Goal: Task Accomplishment & Management: Complete application form

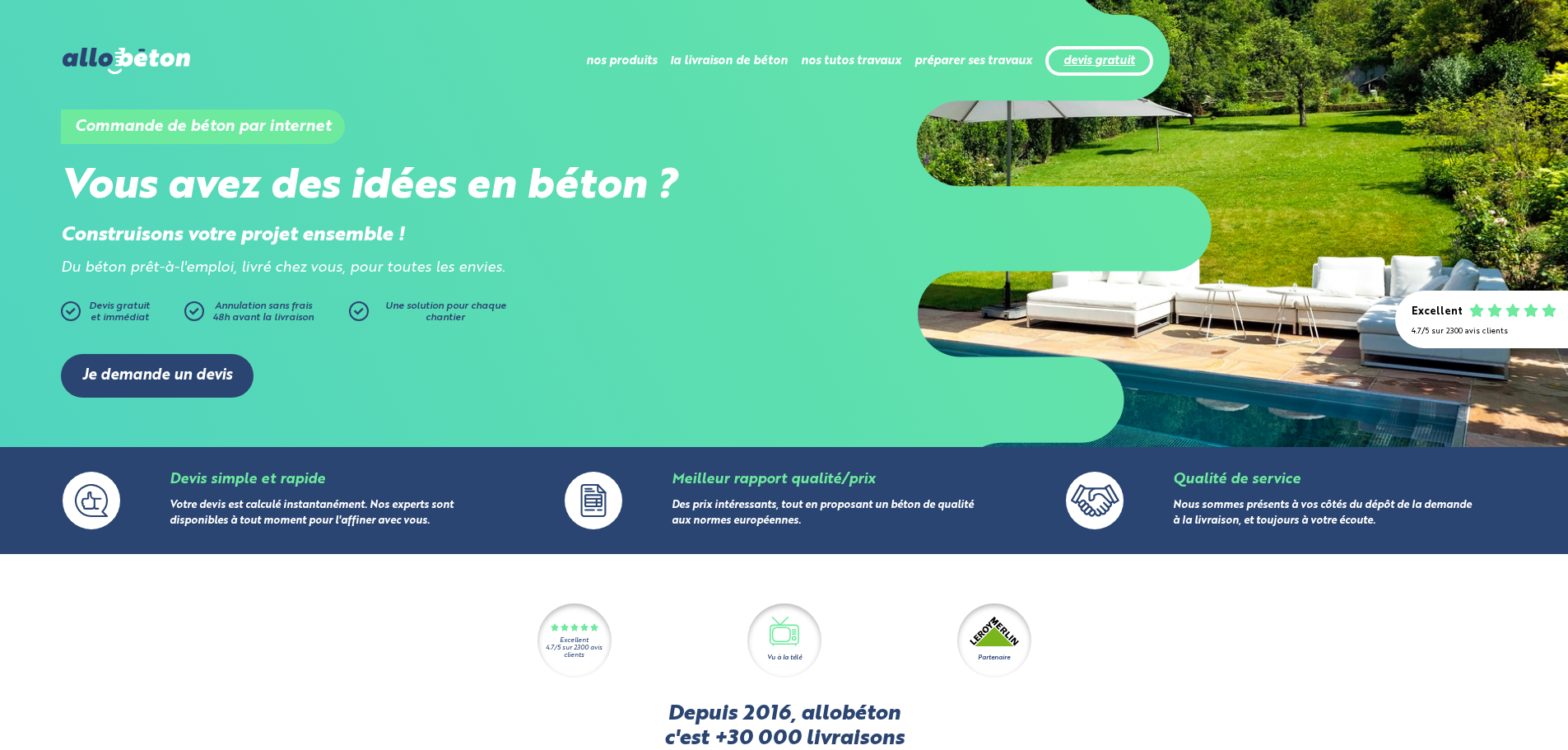
click at [1118, 68] on link "devis gratuit" at bounding box center [1099, 61] width 72 height 14
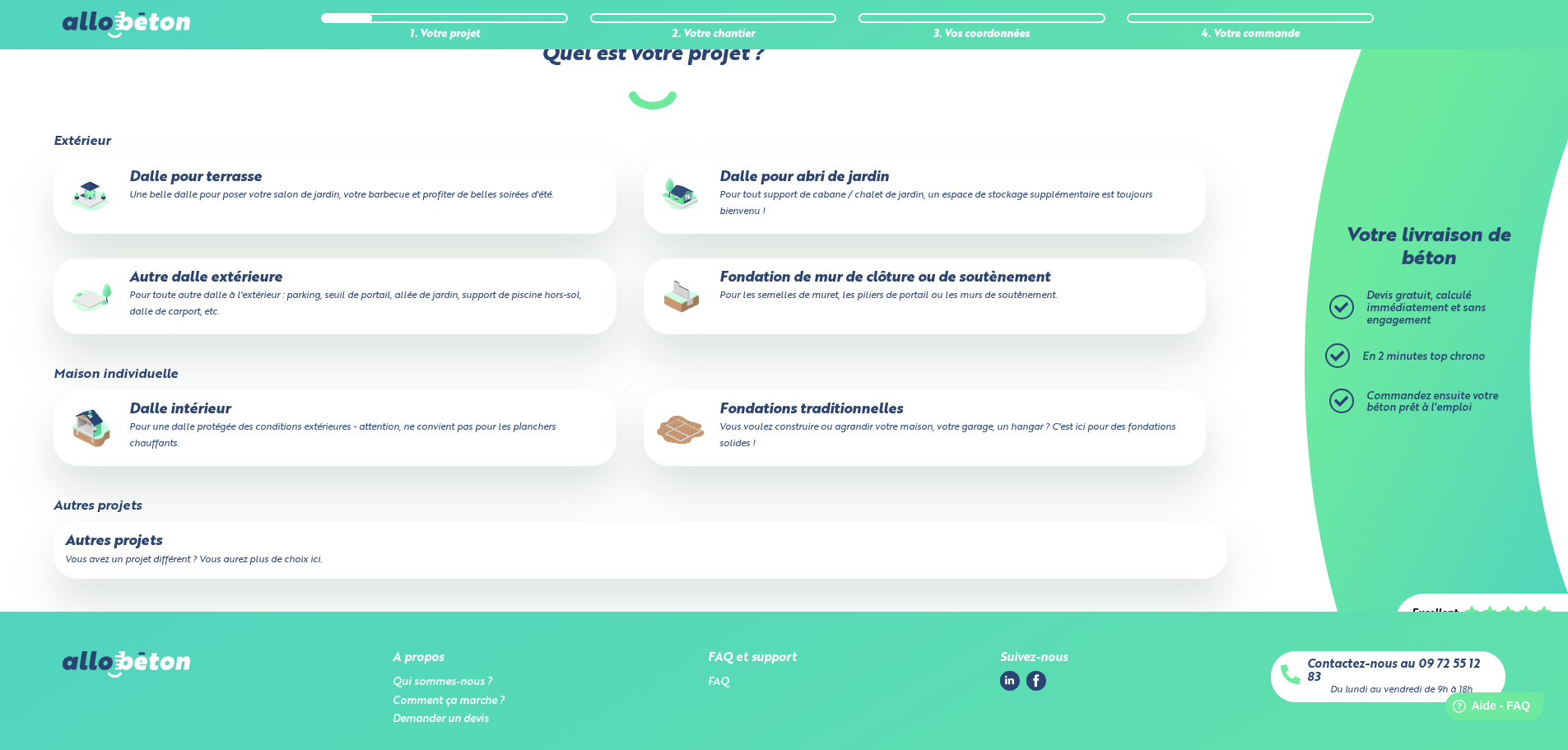
scroll to position [82, 0]
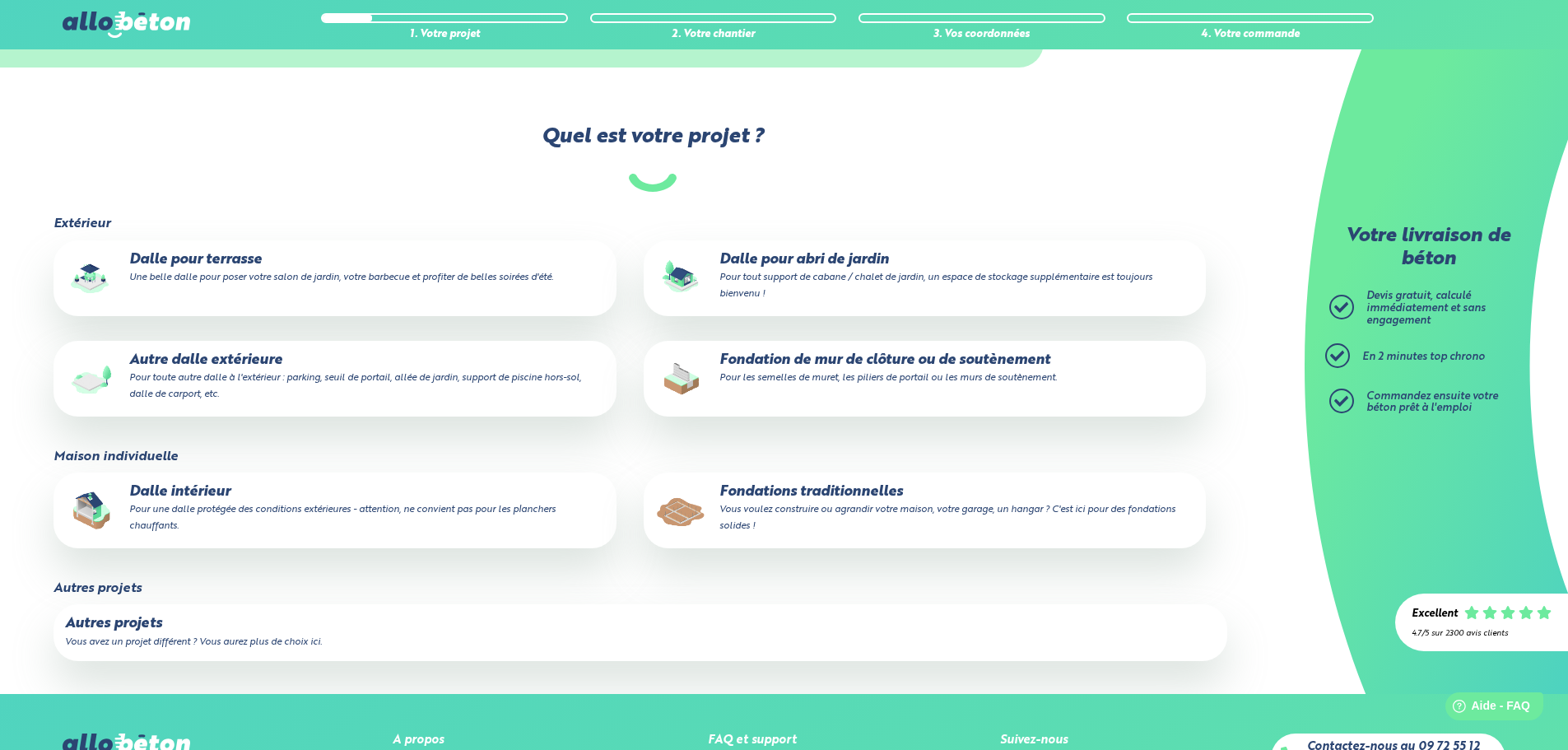
click at [858, 268] on p "Dalle pour abri de jardin Pour tout support de cabane / chalet de jardin, un es…" at bounding box center [925, 277] width 539 height 51
click at [0, 0] on input "Dalle pour abri de jardin Pour tout support de cabane / chalet de jardin, un es…" at bounding box center [0, 0] width 0 height 0
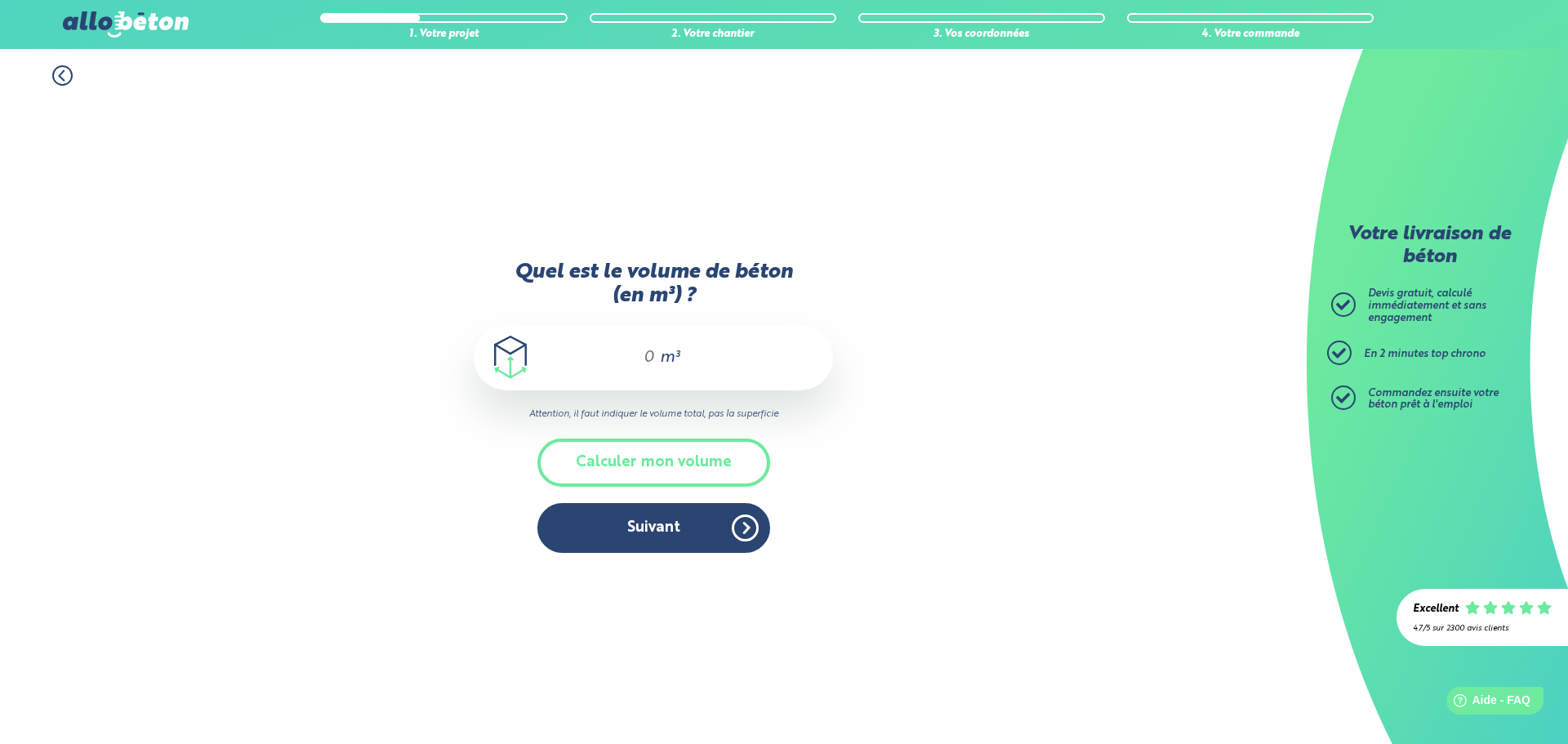
click at [655, 353] on div "m³" at bounding box center [653, 357] width 359 height 65
click at [653, 354] on div "m³" at bounding box center [653, 357] width 359 height 65
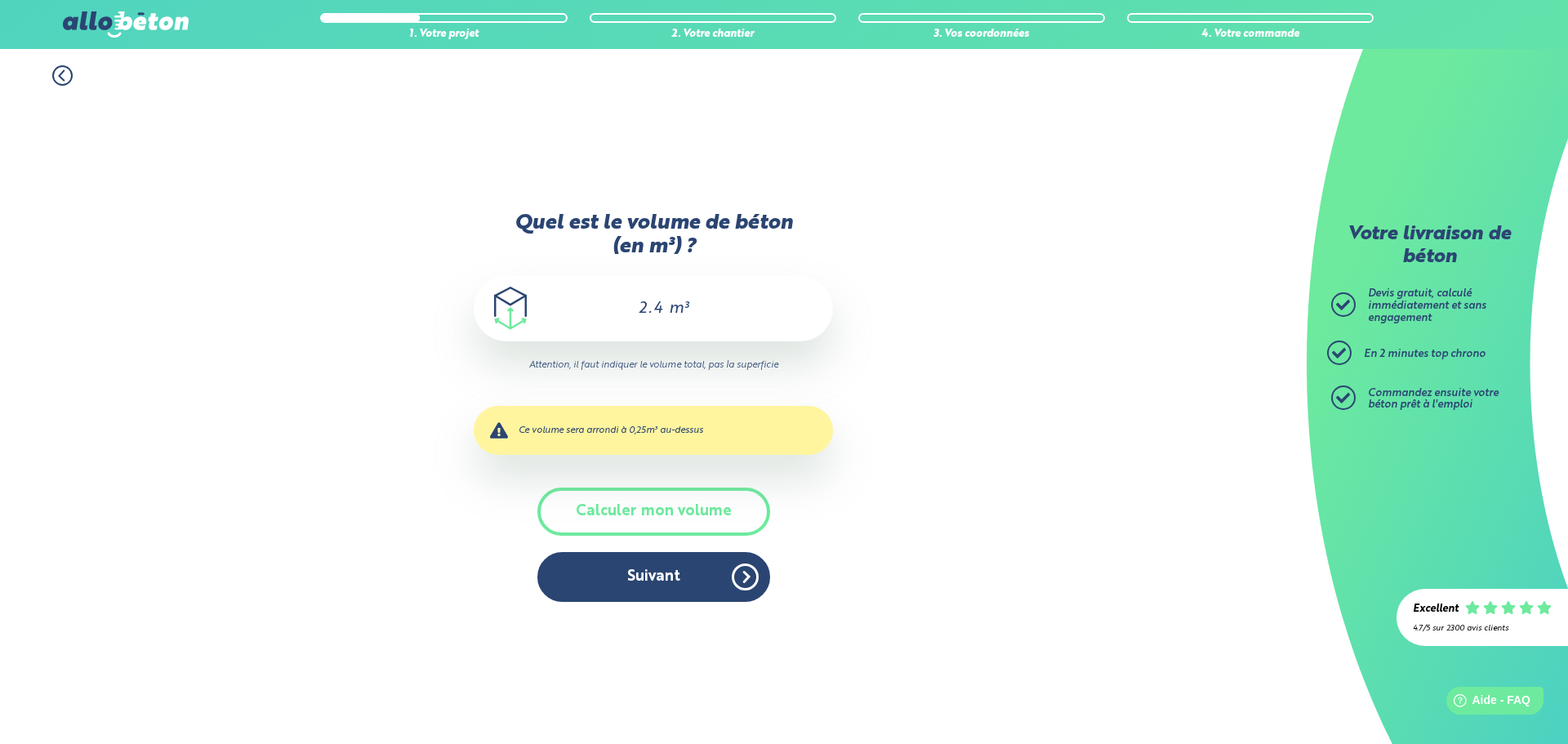
click at [664, 312] on div "2.4 m³" at bounding box center [653, 309] width 359 height 65
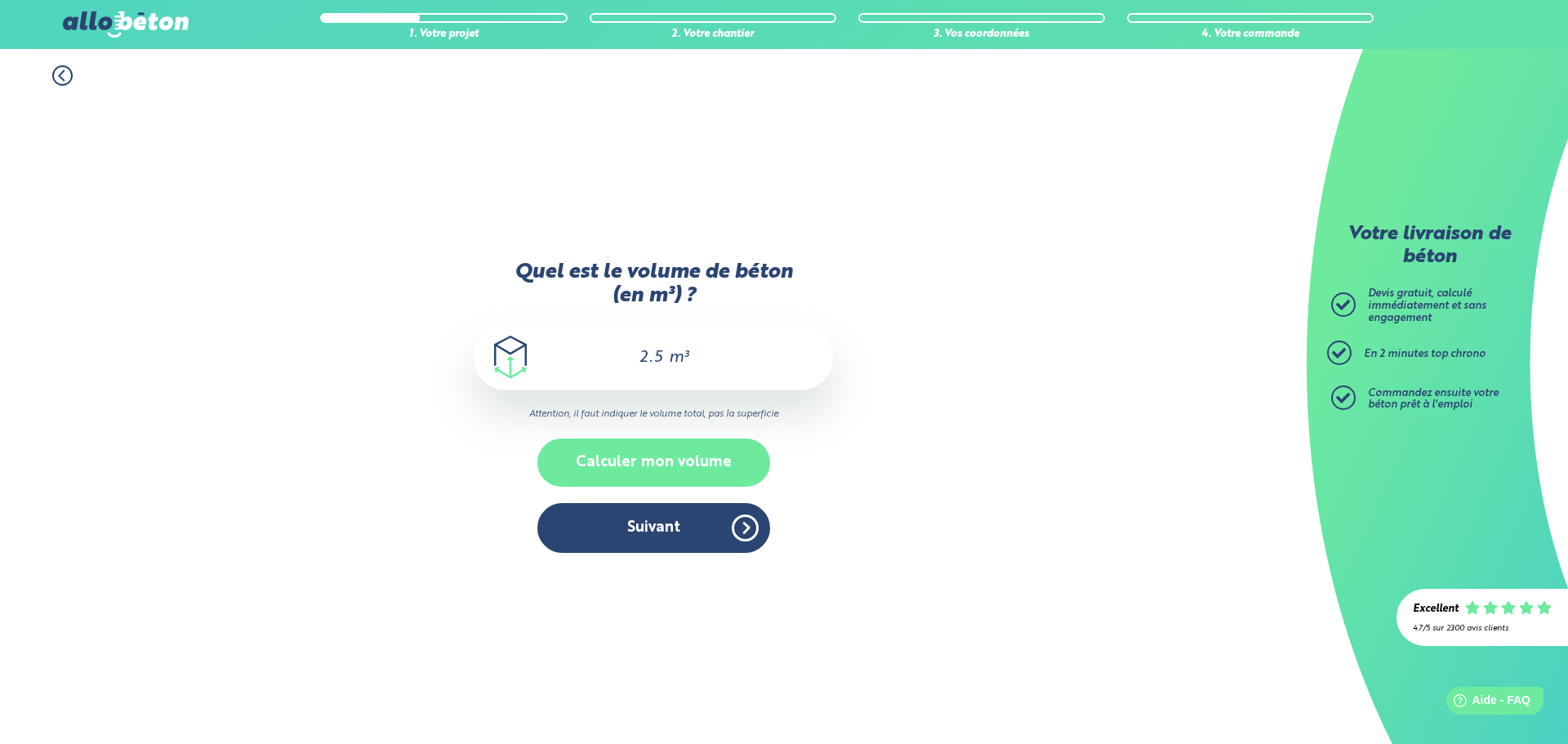
type input "2.5"
click at [715, 457] on button "Calculer mon volume" at bounding box center [654, 462] width 233 height 48
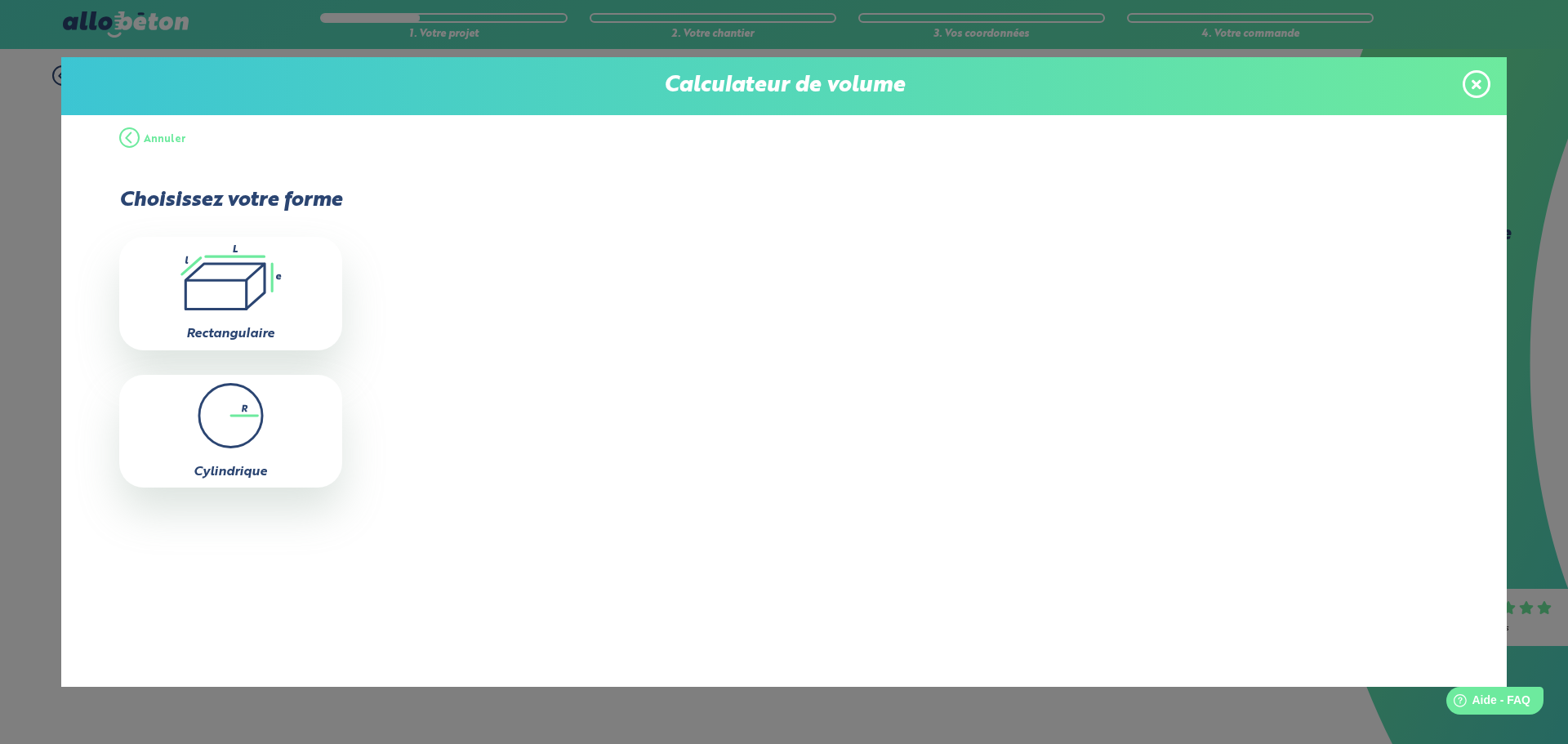
drag, startPoint x: 128, startPoint y: 142, endPoint x: 145, endPoint y: 137, distance: 17.7
click at [128, 141] on button "Annuler" at bounding box center [153, 140] width 67 height 49
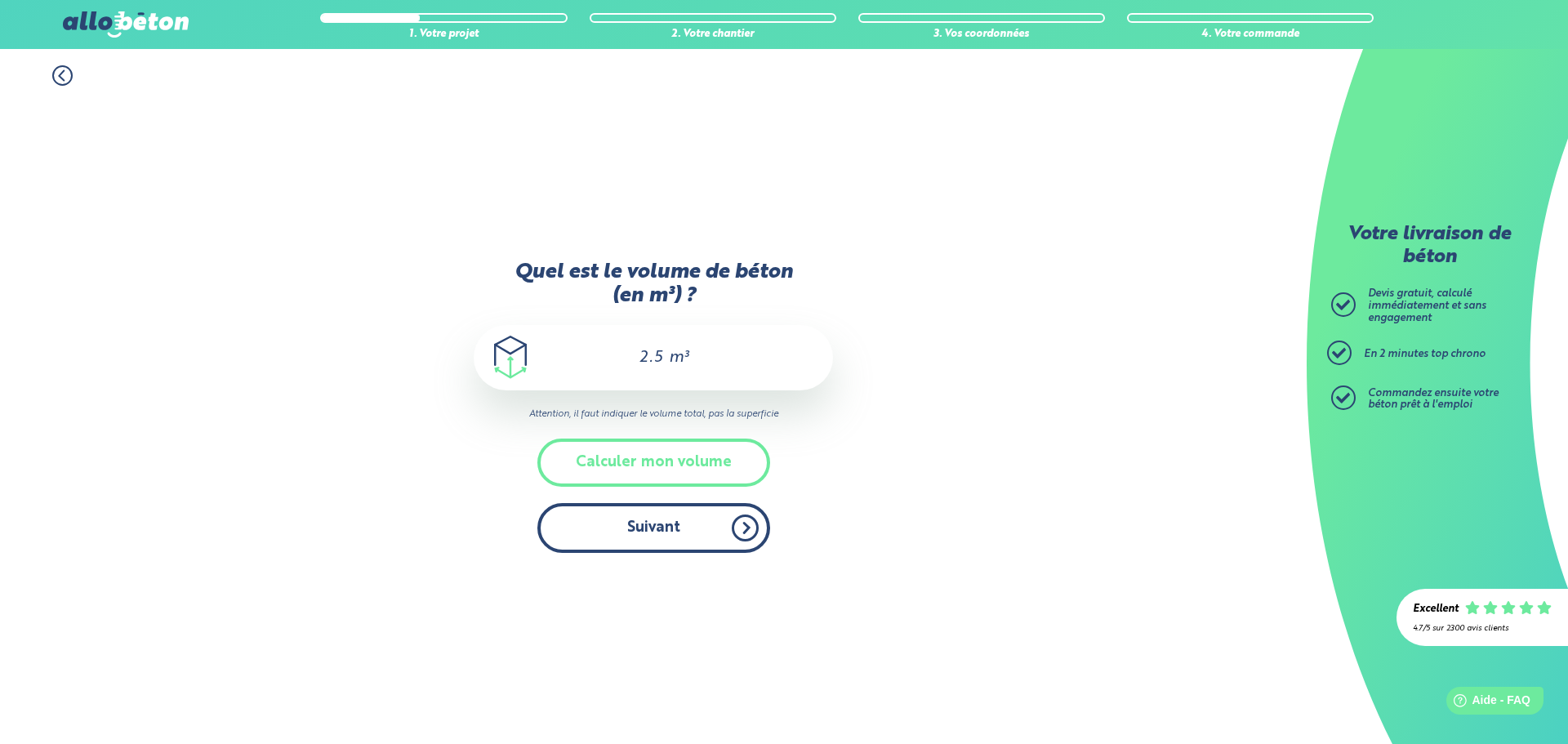
click at [753, 536] on button "Suivant" at bounding box center [654, 528] width 233 height 50
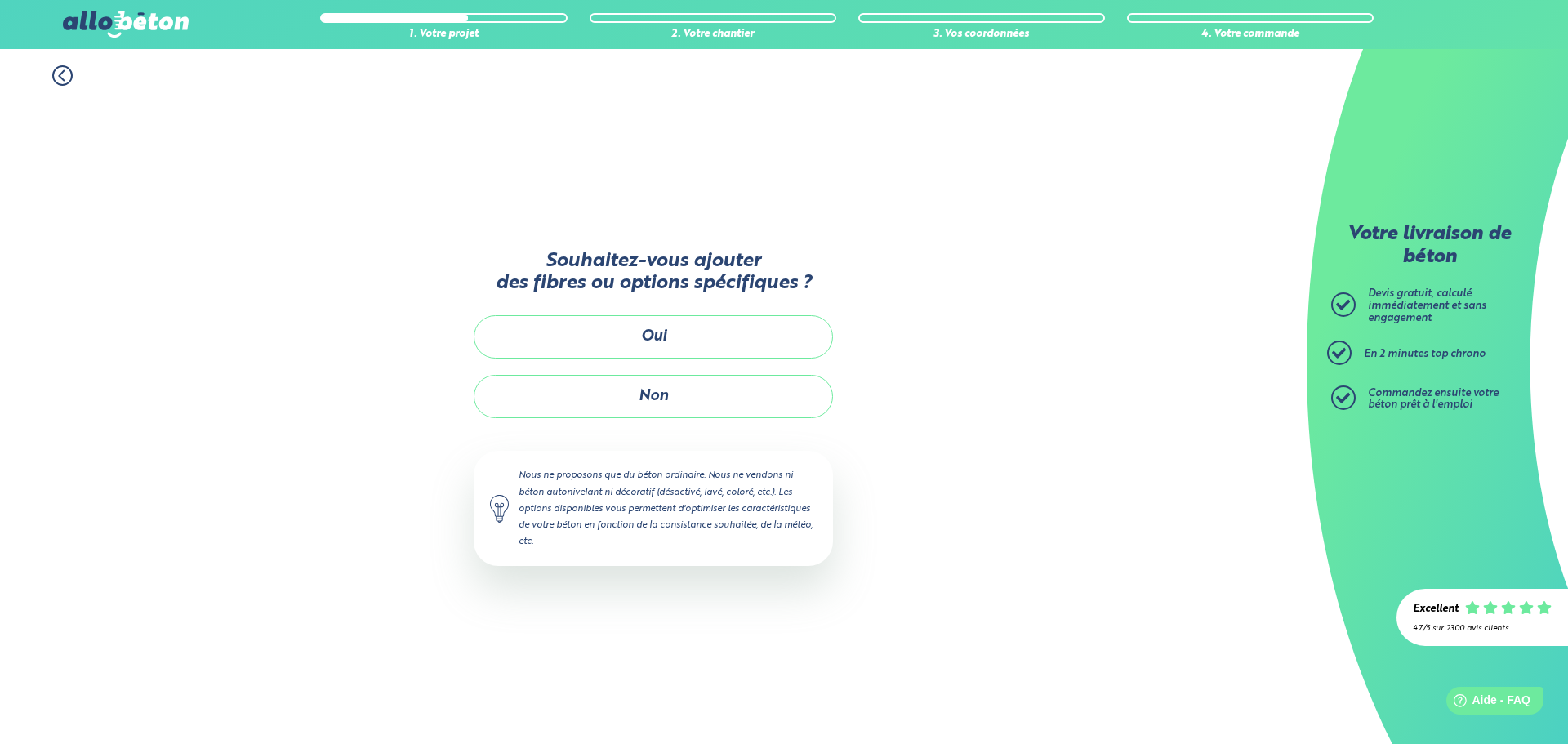
click at [58, 79] on icon at bounding box center [62, 75] width 20 height 20
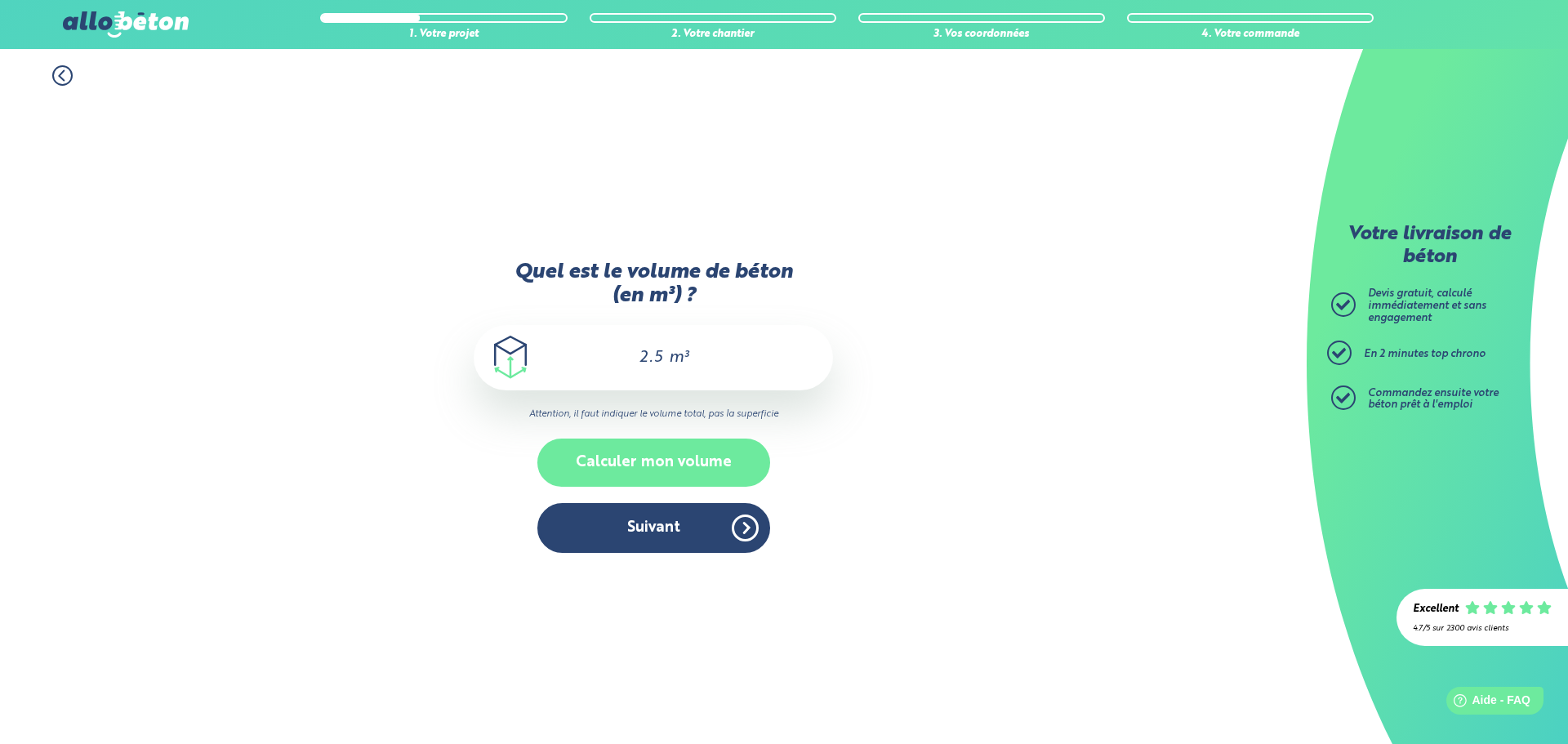
click at [719, 460] on button "Calculer mon volume" at bounding box center [654, 462] width 233 height 48
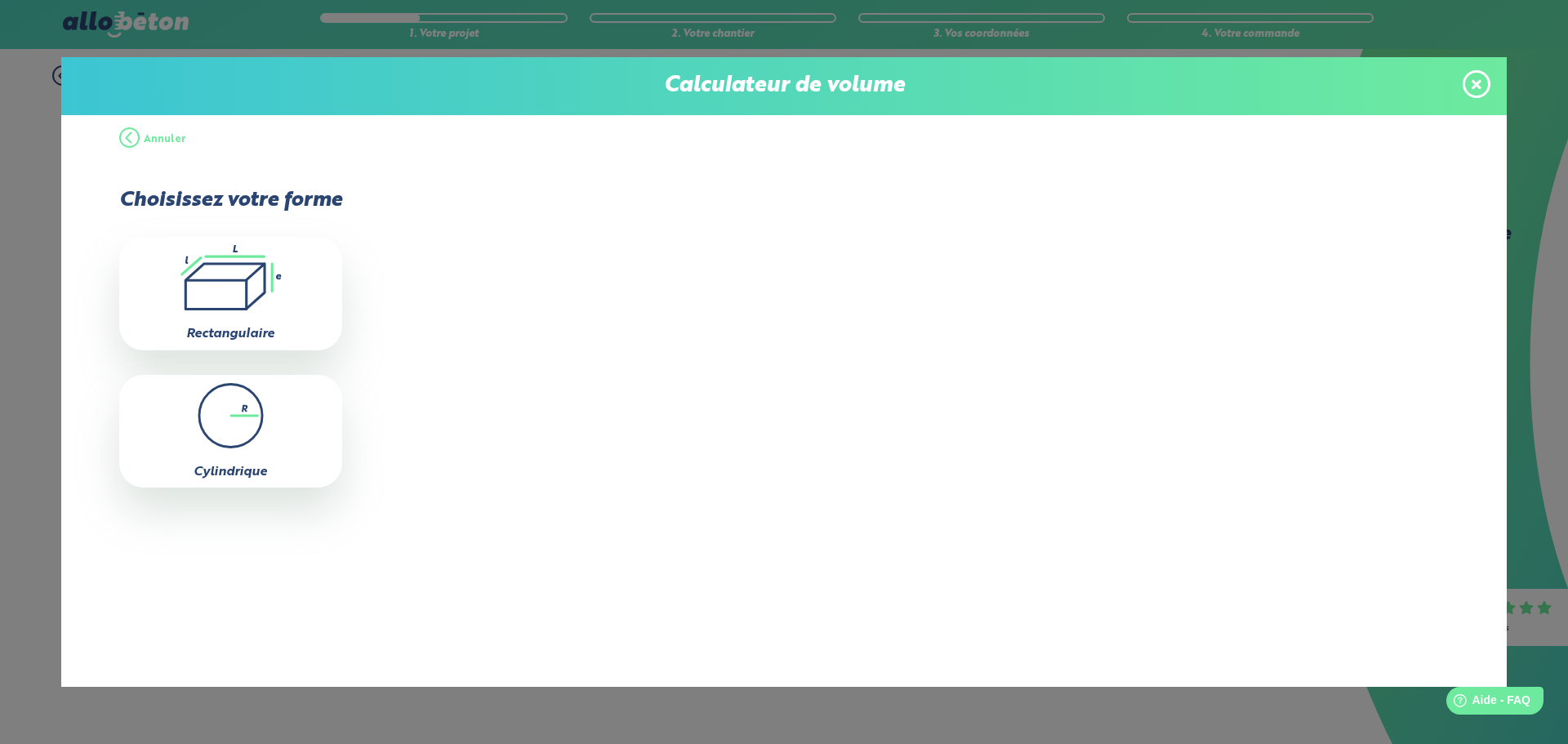
click at [125, 143] on button "Annuler" at bounding box center [153, 140] width 67 height 49
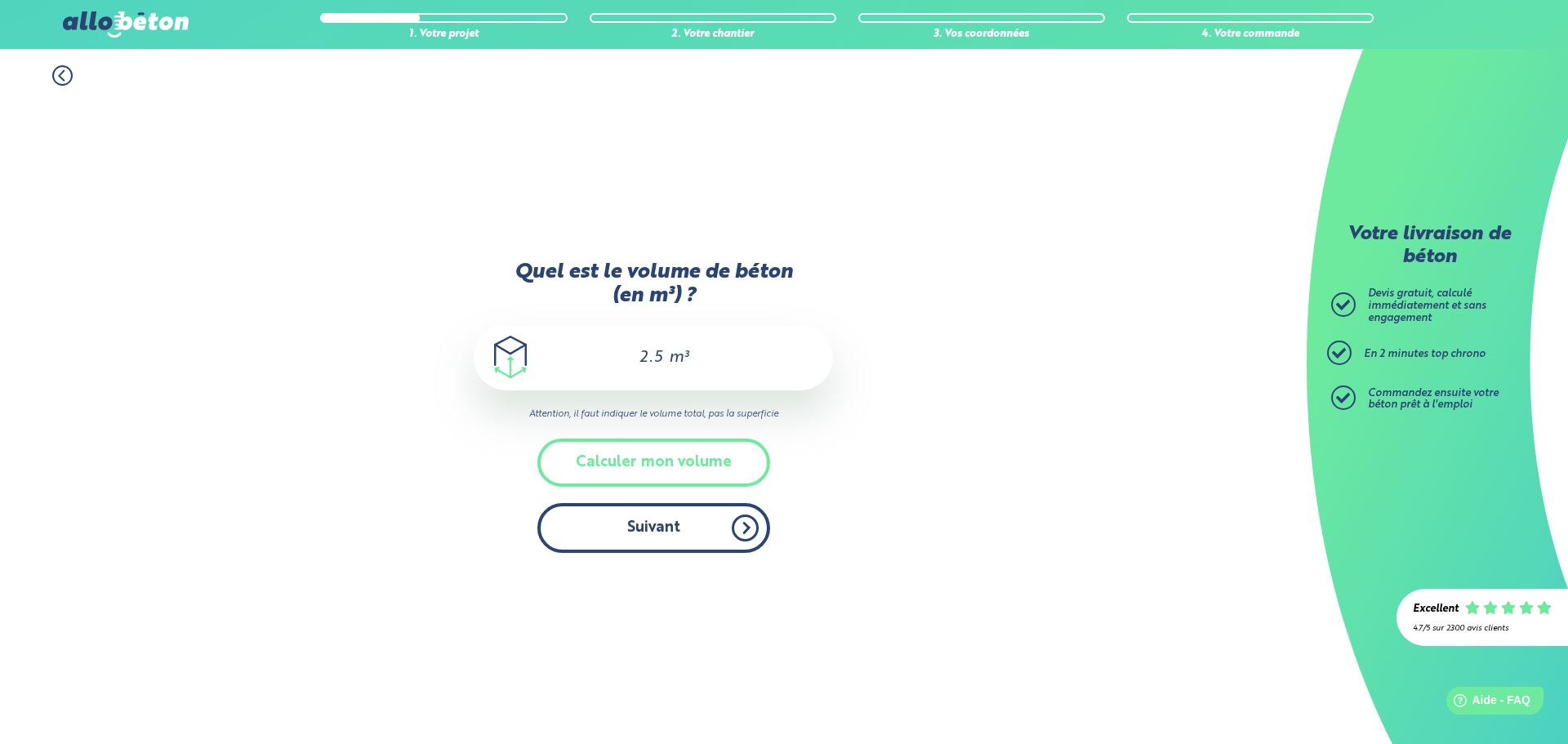
click at [722, 536] on button "Suivant" at bounding box center [654, 528] width 233 height 50
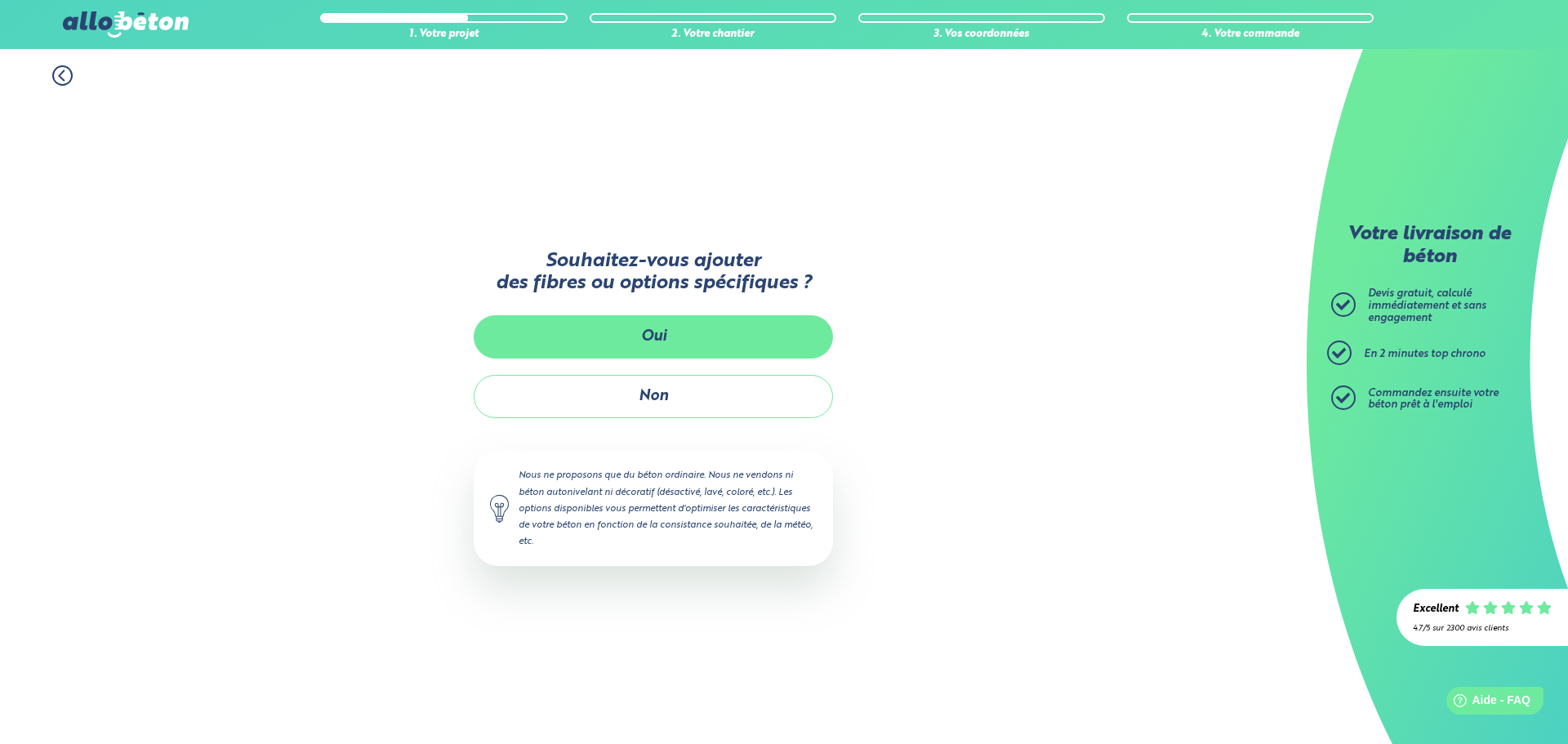
click at [678, 339] on button "Oui" at bounding box center [653, 336] width 359 height 43
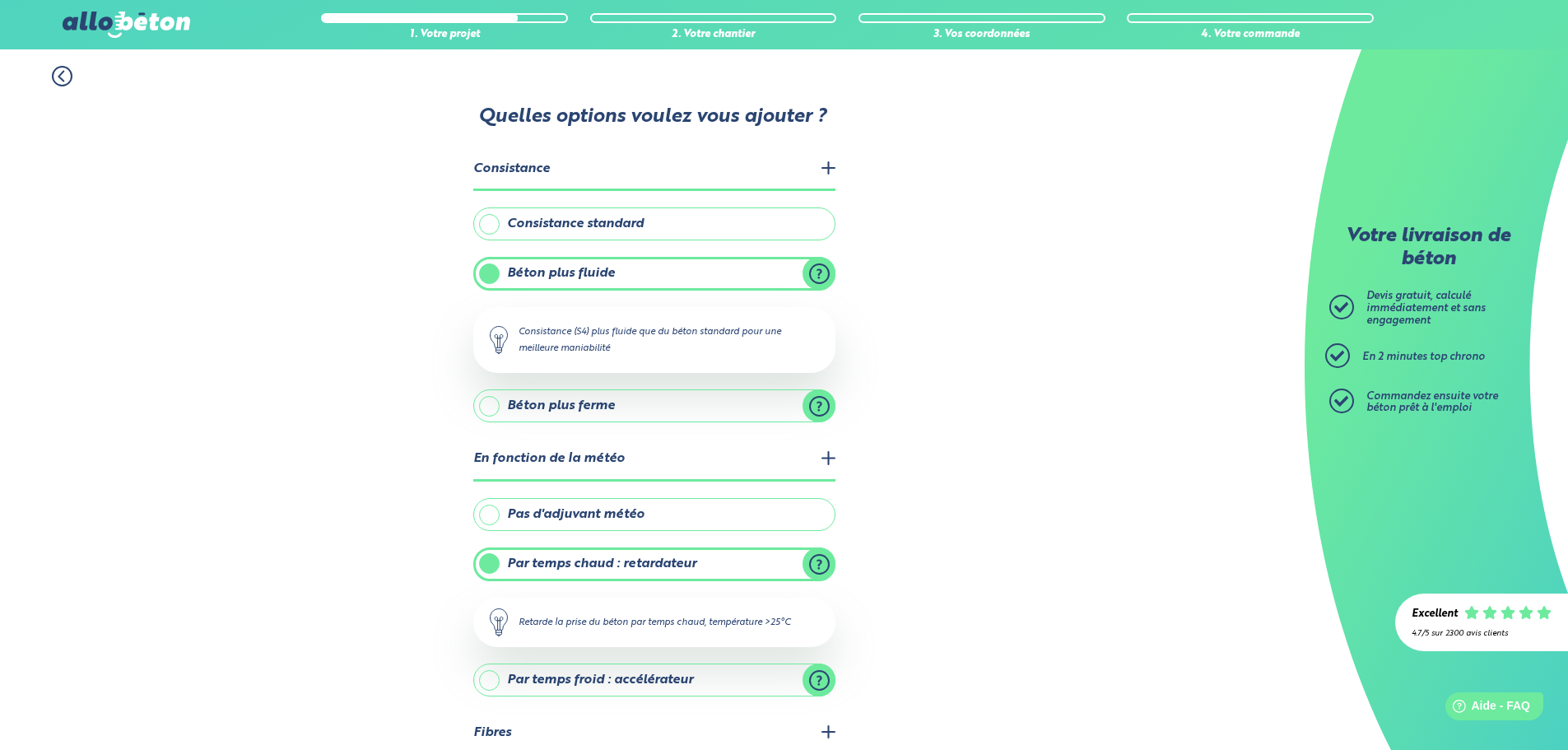
click at [823, 270] on label "Béton plus fluide" at bounding box center [655, 273] width 362 height 33
click at [0, 0] on input "Béton plus fluide" at bounding box center [0, 0] width 0 height 0
click at [818, 407] on label "Béton plus ferme" at bounding box center [655, 405] width 362 height 33
click at [0, 0] on input "Béton plus ferme" at bounding box center [0, 0] width 0 height 0
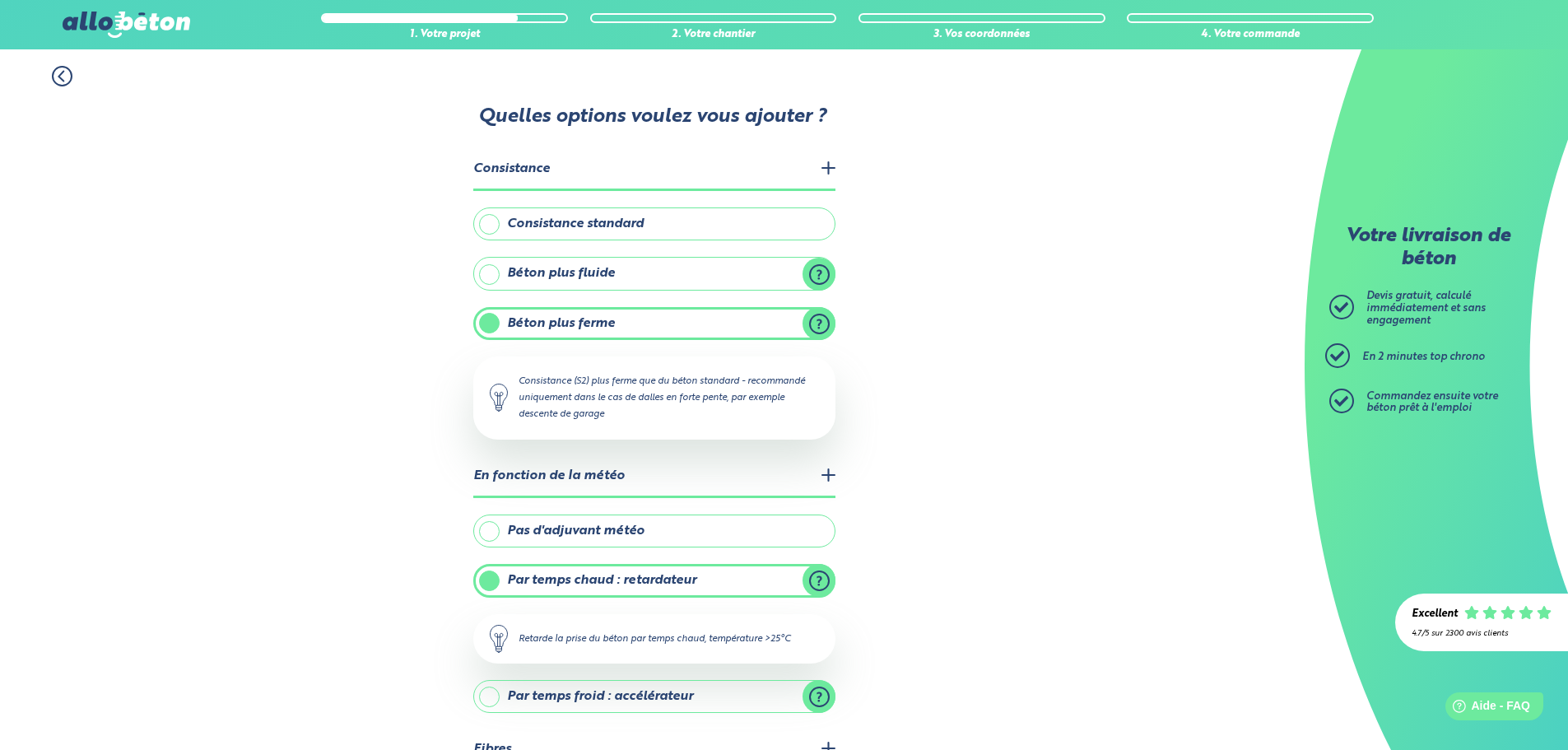
click at [820, 227] on label "Consistance standard" at bounding box center [655, 223] width 362 height 33
click at [0, 0] on input "Consistance standard" at bounding box center [0, 0] width 0 height 0
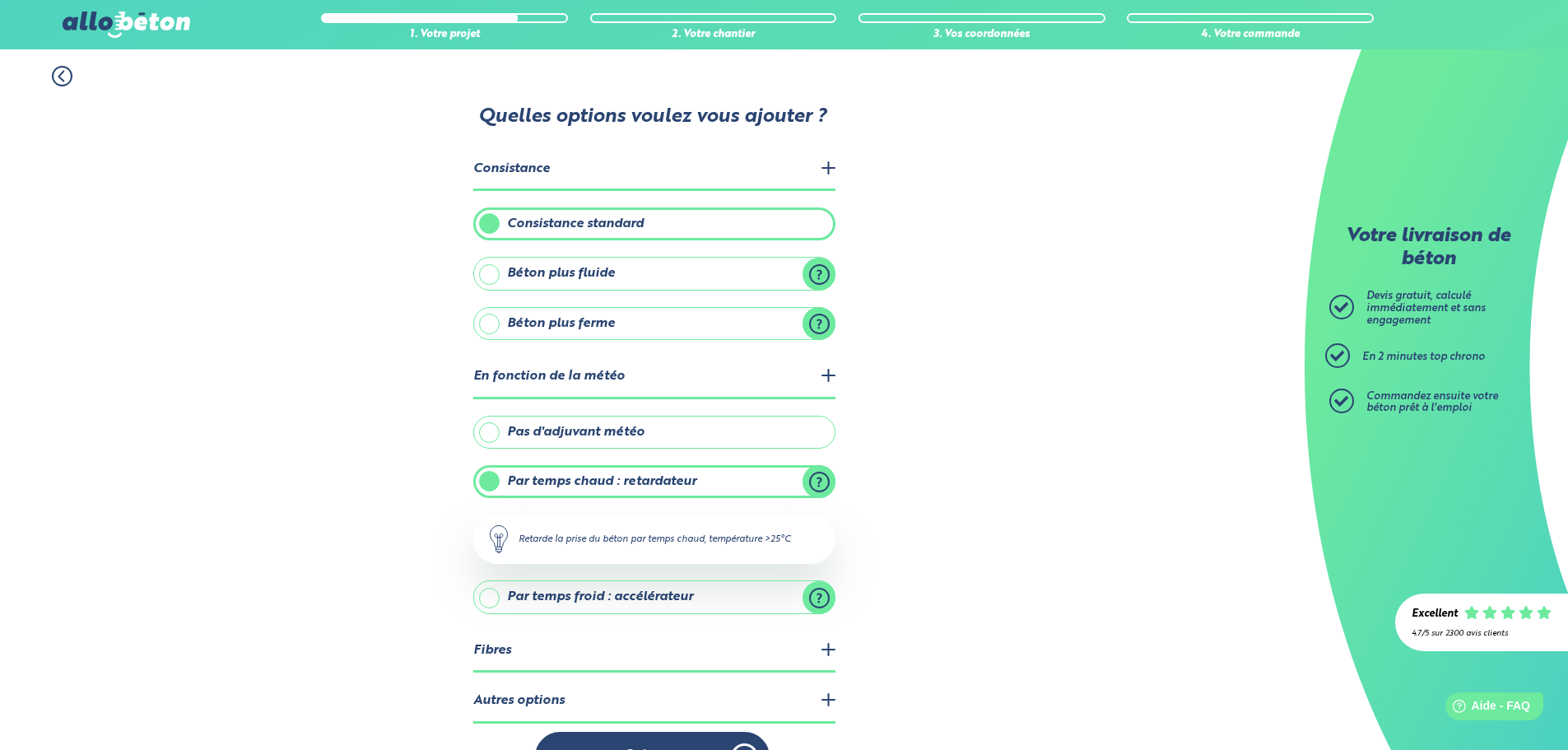
click at [828, 276] on label "Béton plus fluide" at bounding box center [655, 273] width 362 height 33
click at [0, 0] on input "Béton plus fluide" at bounding box center [0, 0] width 0 height 0
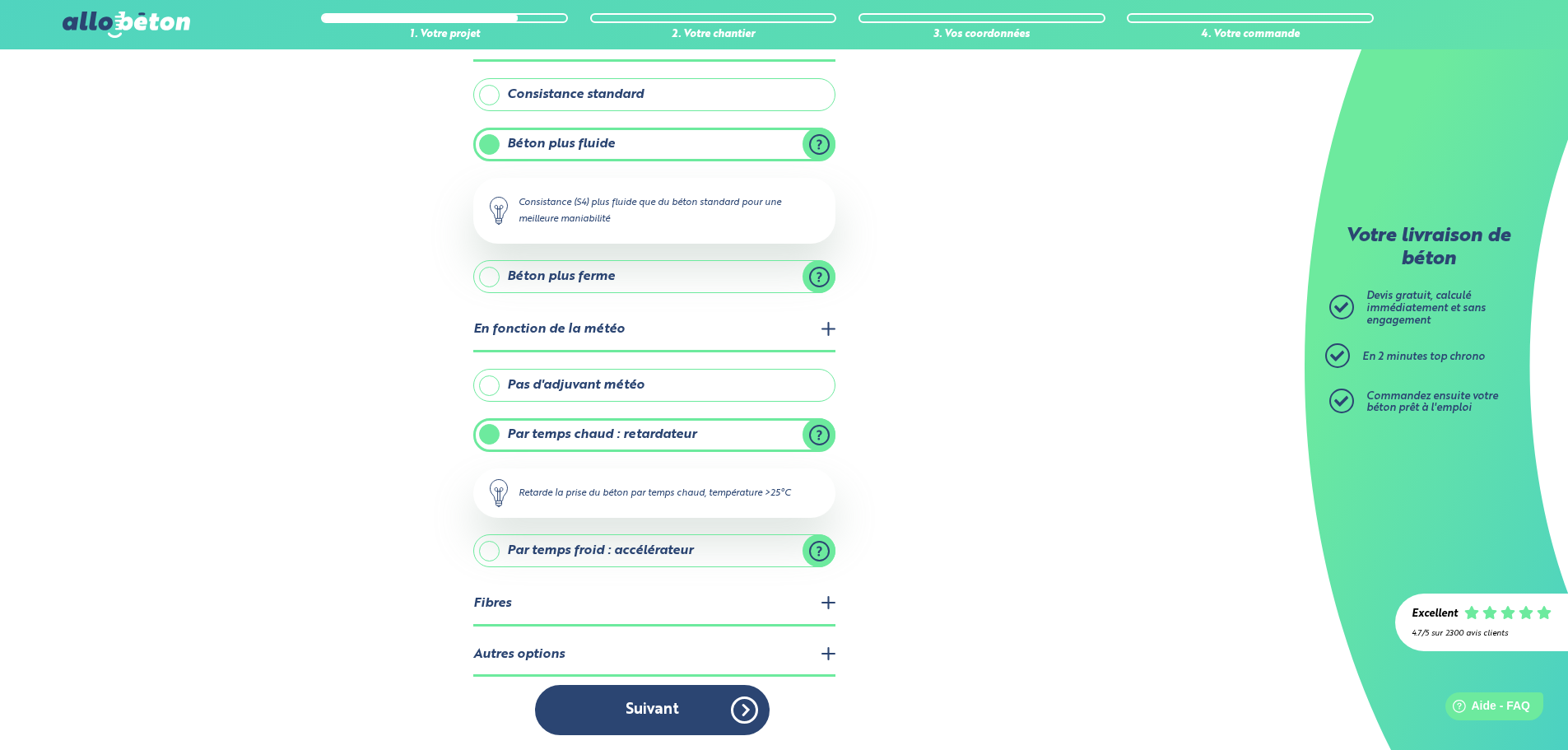
scroll to position [131, 0]
click at [829, 558] on label "Par temps froid : accélérateur" at bounding box center [655, 549] width 362 height 33
click at [0, 0] on input "Par temps froid : accélérateur" at bounding box center [0, 0] width 0 height 0
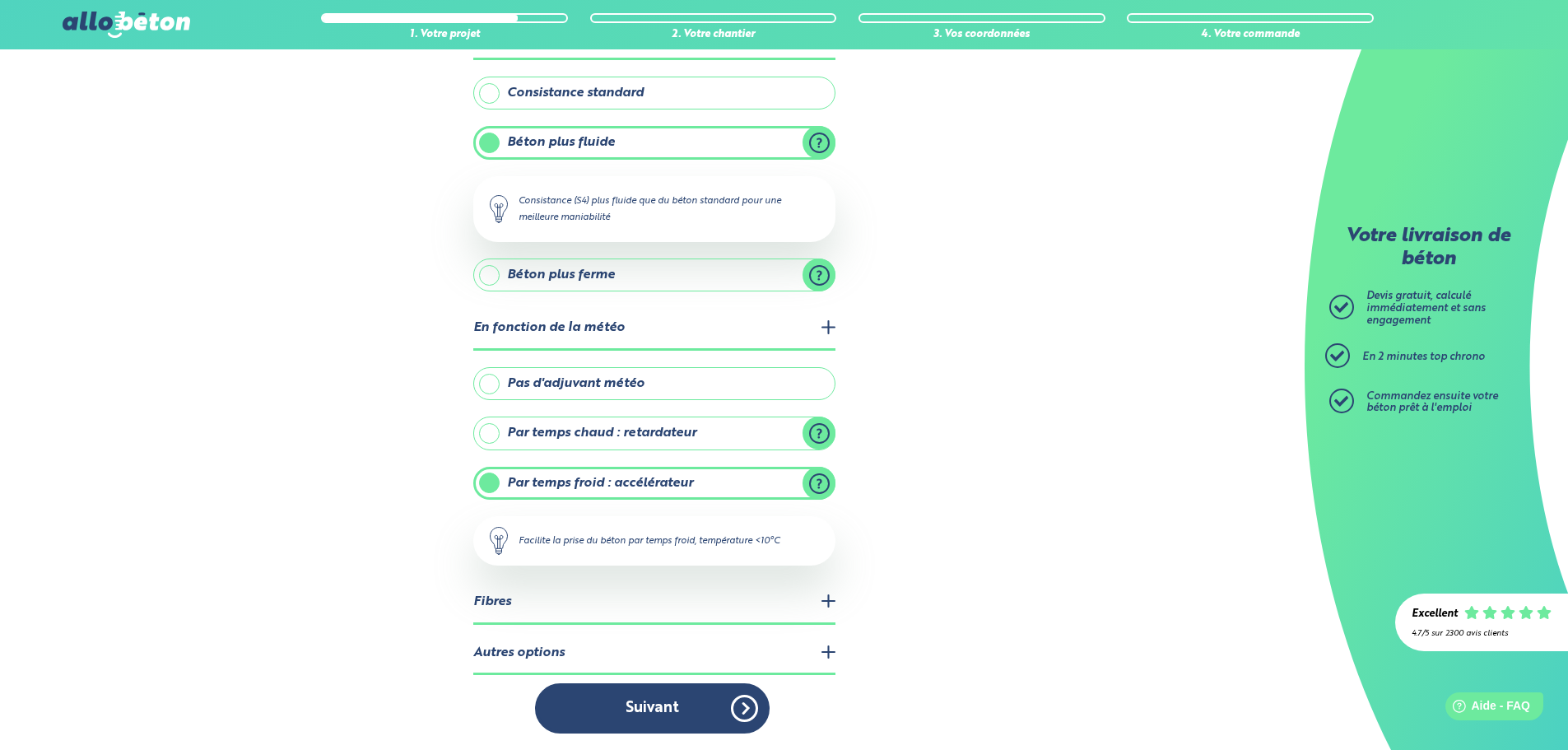
click at [775, 384] on label "Pas d'adjuvant météo" at bounding box center [655, 383] width 362 height 33
click at [0, 0] on input "Pas d'adjuvant météo" at bounding box center [0, 0] width 0 height 0
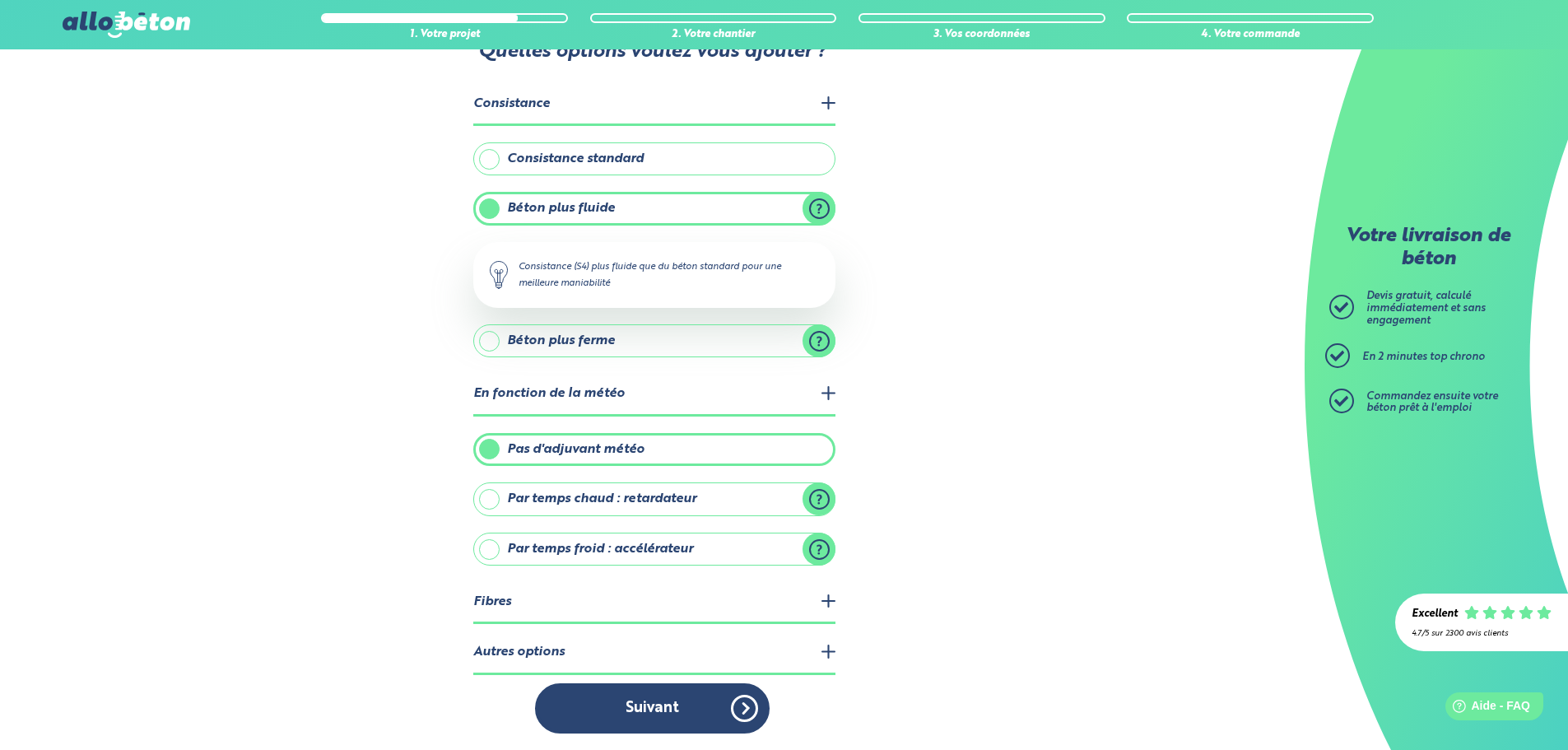
scroll to position [65, 0]
click at [826, 601] on legend "Fibres" at bounding box center [655, 602] width 362 height 42
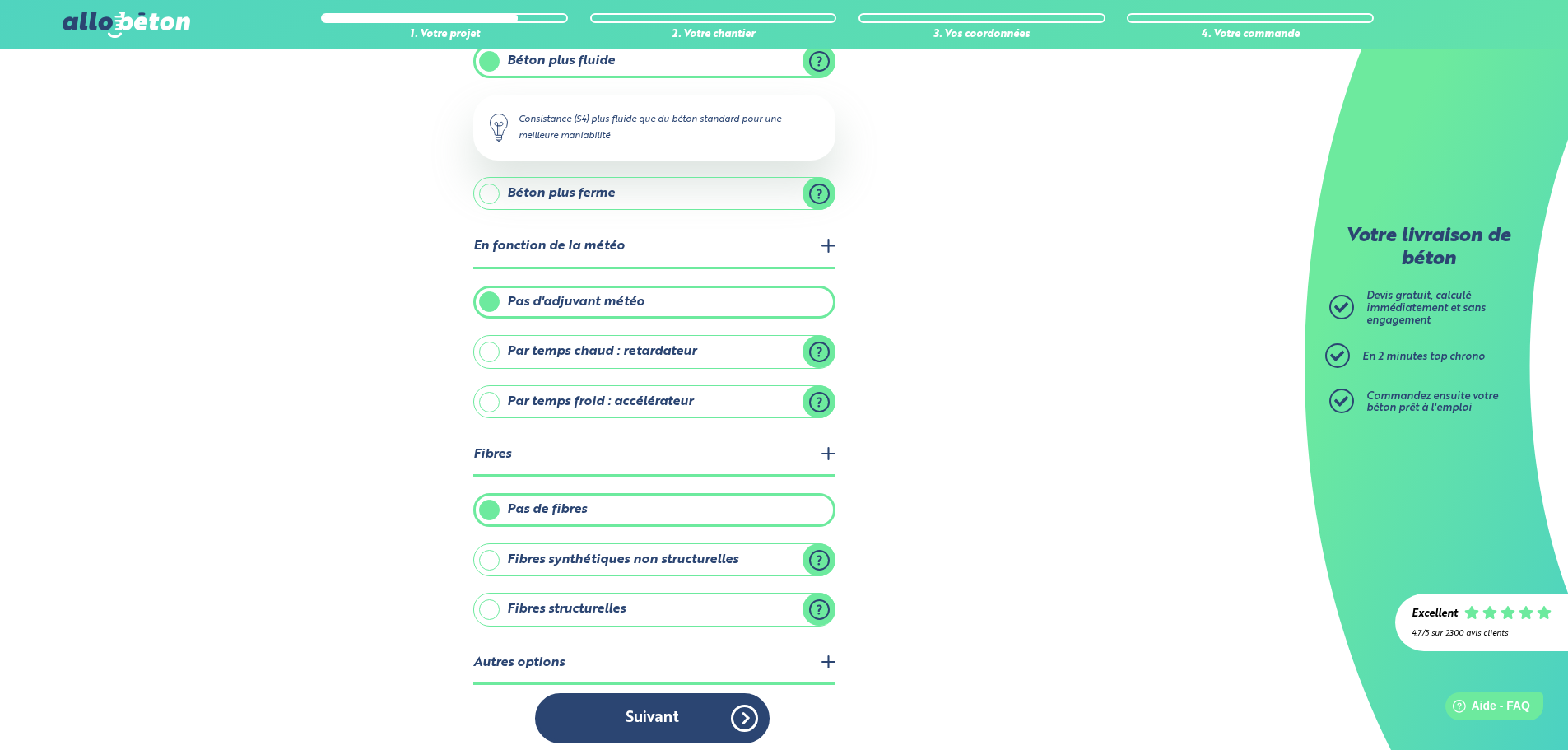
scroll to position [223, 0]
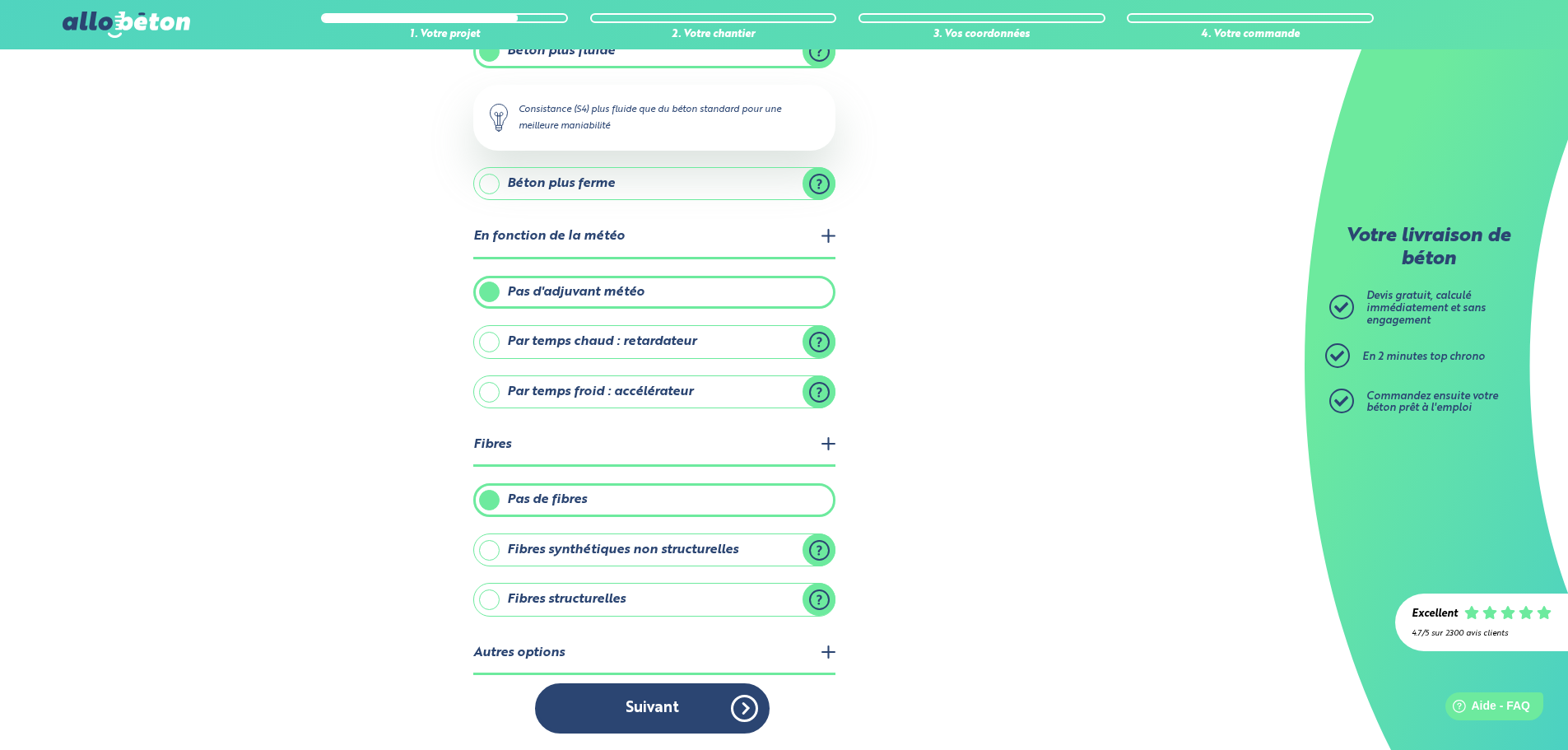
click at [811, 548] on label "Fibres synthétiques non structurelles" at bounding box center [655, 549] width 362 height 33
click at [0, 0] on input "Fibres synthétiques non structurelles" at bounding box center [0, 0] width 0 height 0
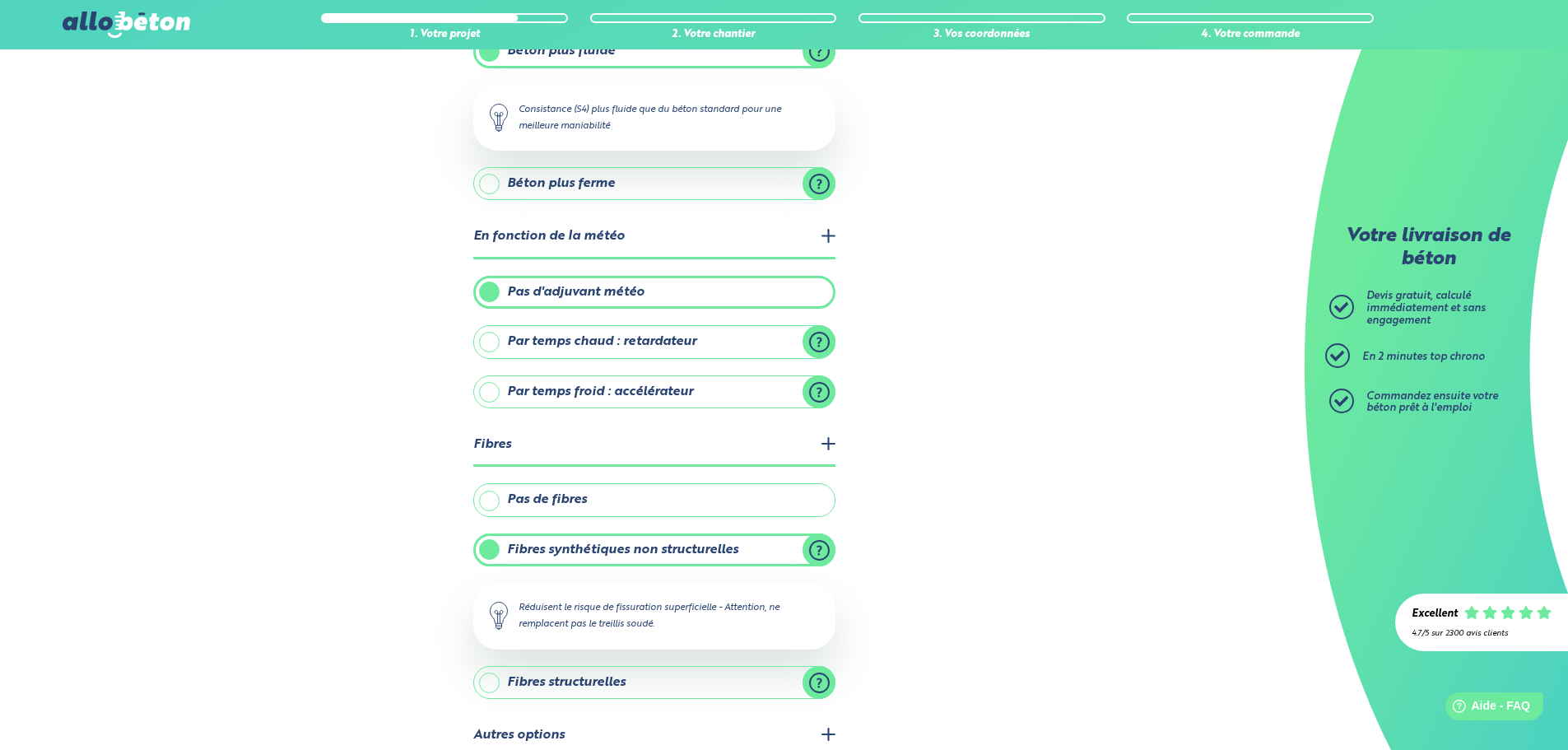
click at [820, 676] on label "Fibres structurelles" at bounding box center [655, 682] width 362 height 33
click at [0, 0] on input "Fibres structurelles" at bounding box center [0, 0] width 0 height 0
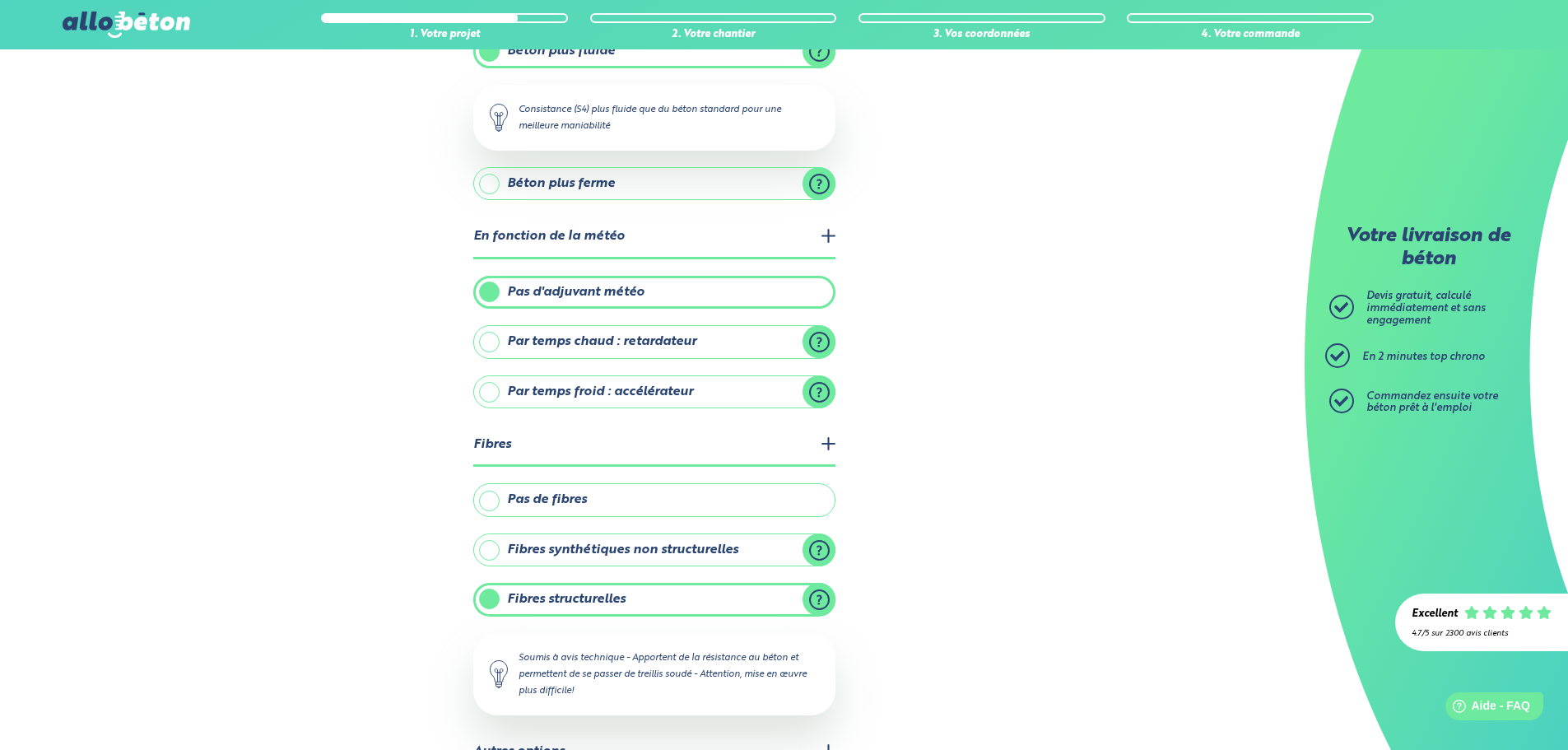
click at [598, 497] on label "Pas de fibres" at bounding box center [655, 499] width 362 height 33
click at [0, 0] on input "Pas de fibres" at bounding box center [0, 0] width 0 height 0
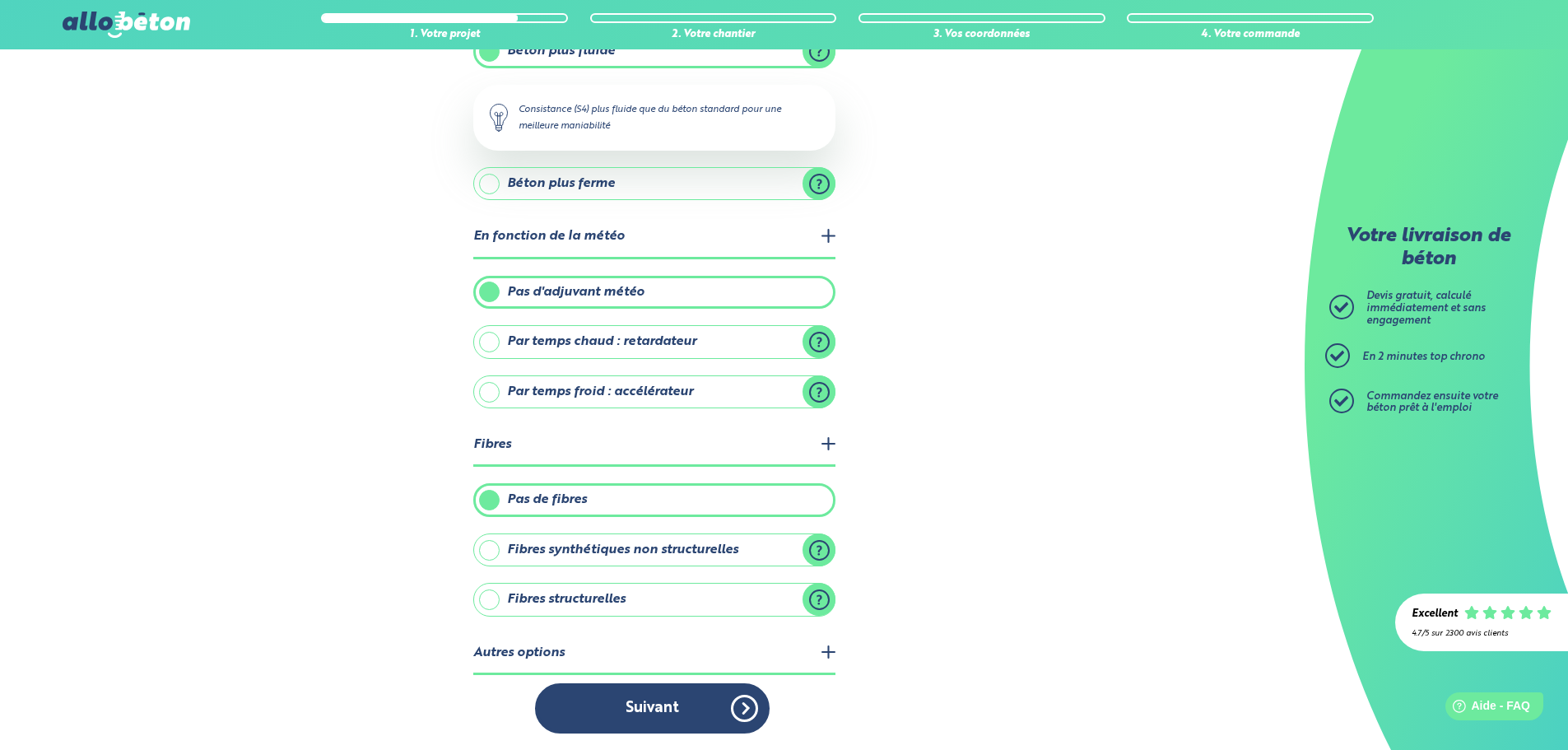
click at [763, 654] on legend "Autres options" at bounding box center [655, 653] width 362 height 42
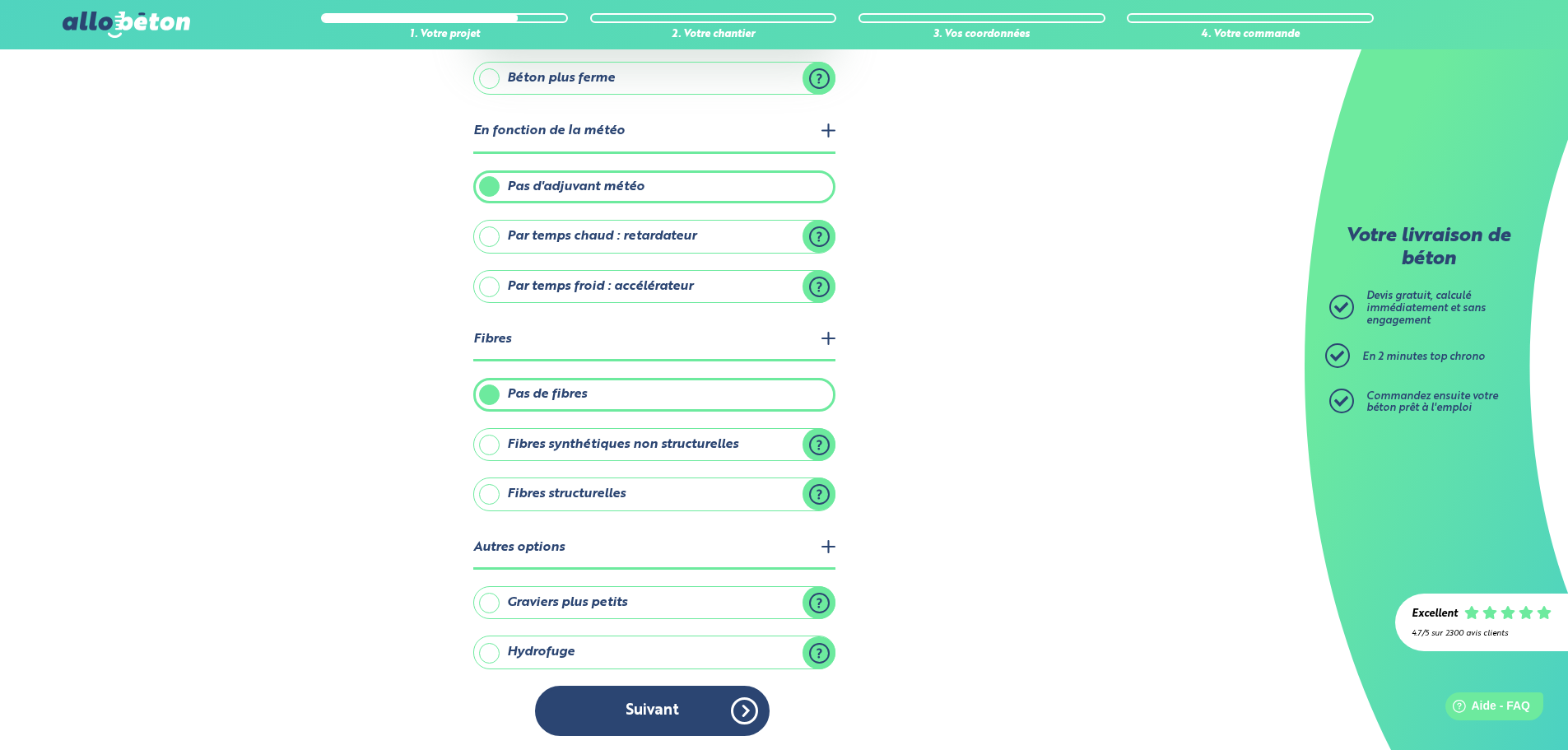
scroll to position [330, 0]
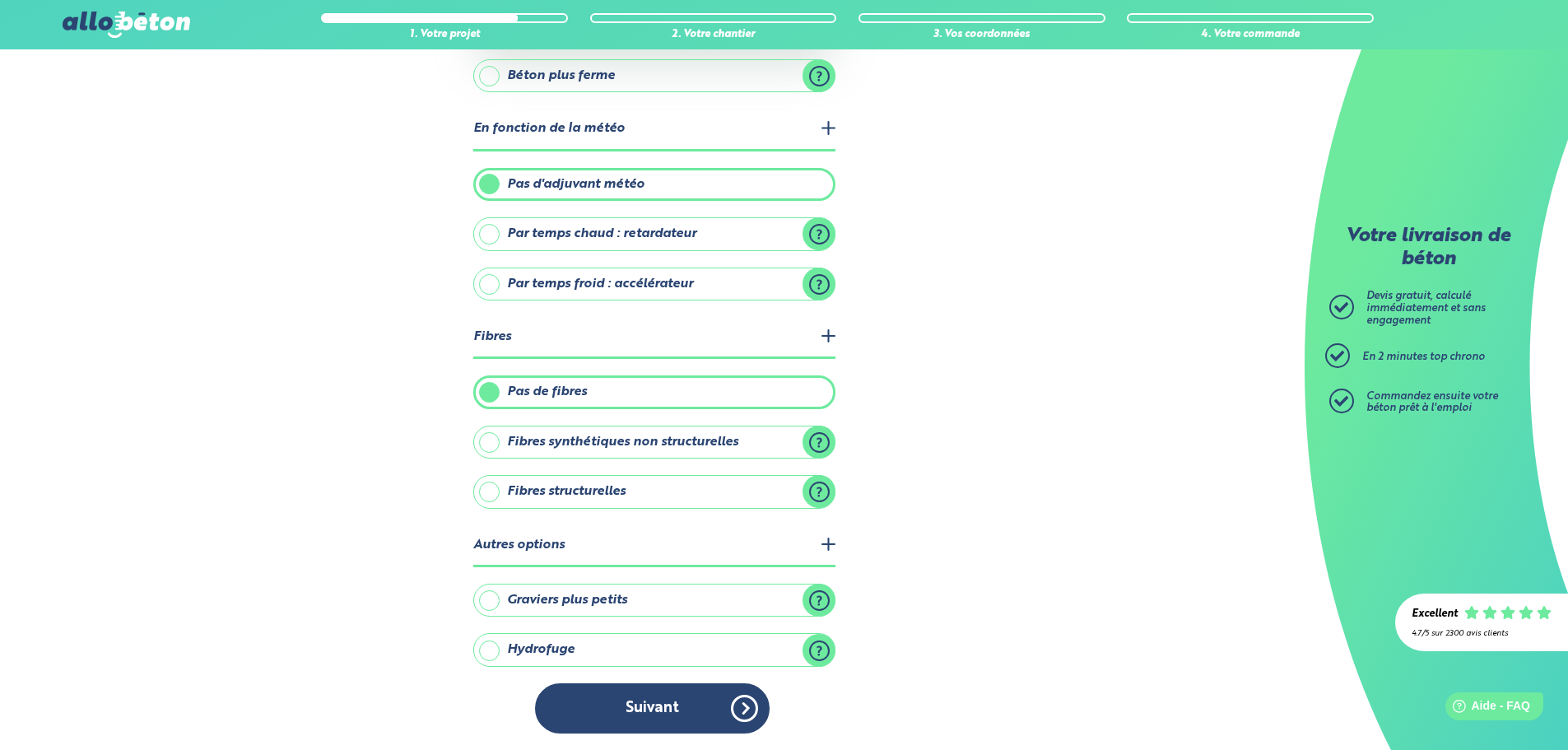
click at [821, 648] on label "Hydrofuge" at bounding box center [655, 649] width 362 height 33
click at [0, 0] on input "Hydrofuge" at bounding box center [0, 0] width 0 height 0
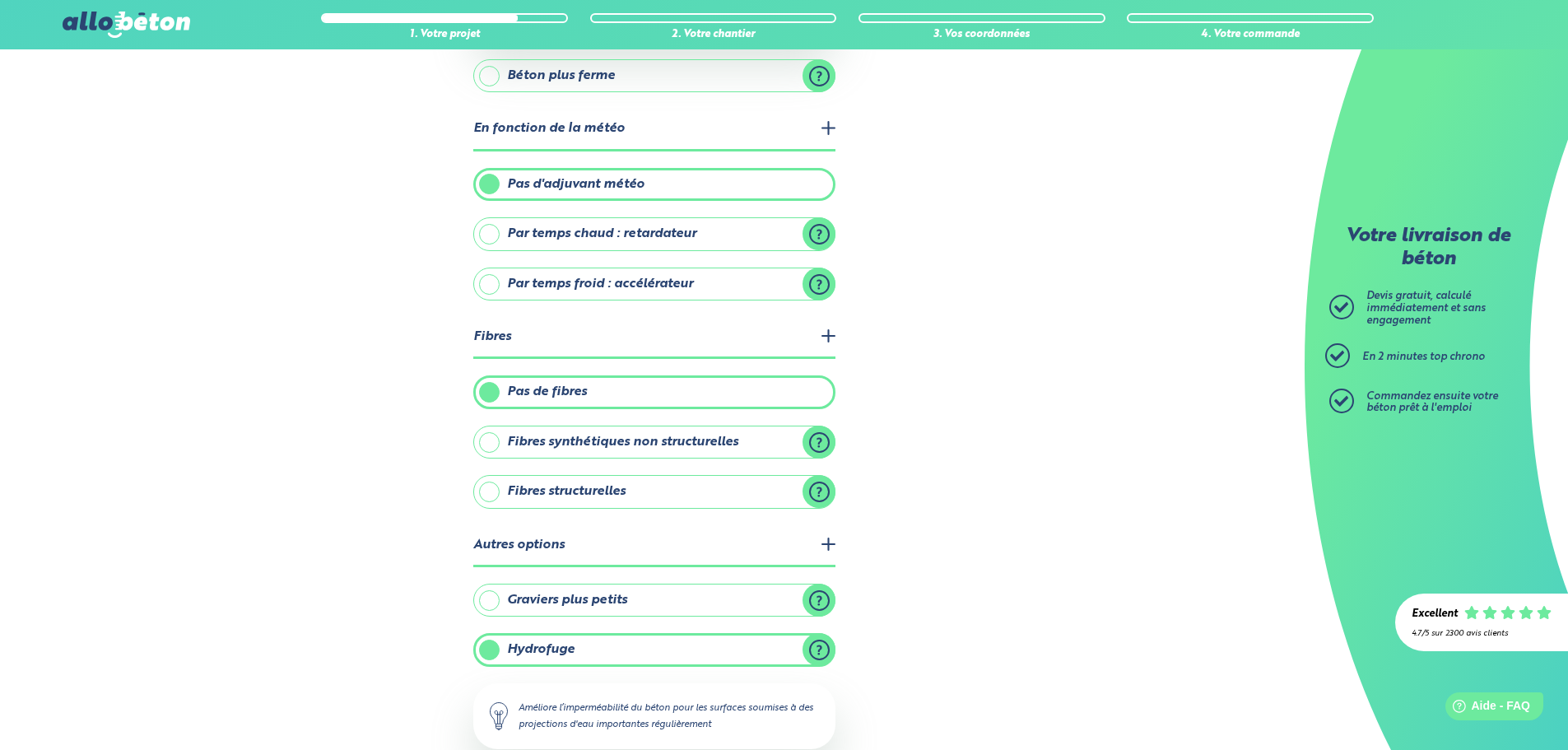
click at [826, 651] on label "Hydrofuge" at bounding box center [655, 649] width 362 height 33
click at [0, 0] on input "Hydrofuge" at bounding box center [0, 0] width 0 height 0
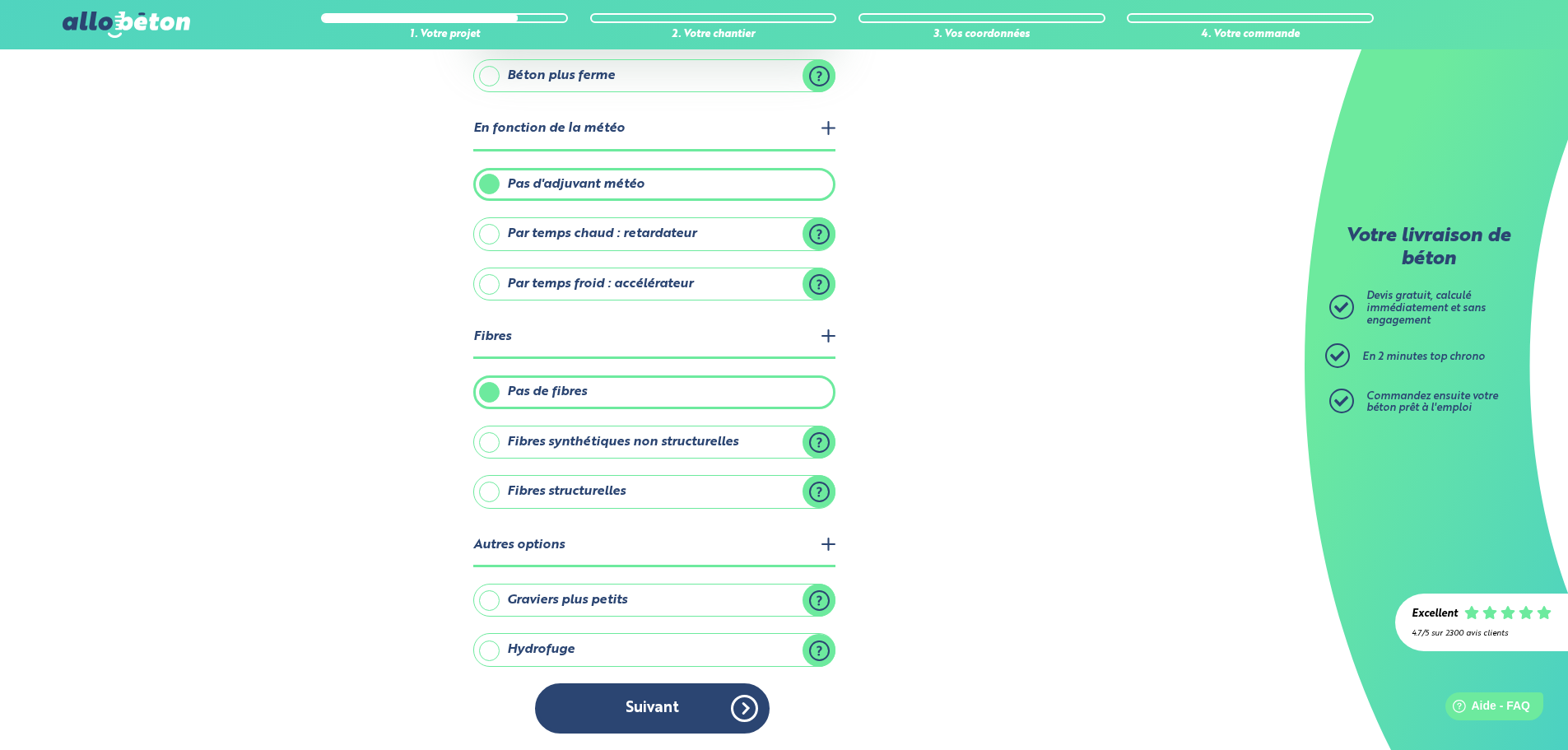
click at [820, 598] on label "Graviers plus petits" at bounding box center [655, 599] width 362 height 33
click at [0, 0] on input "Graviers plus petits" at bounding box center [0, 0] width 0 height 0
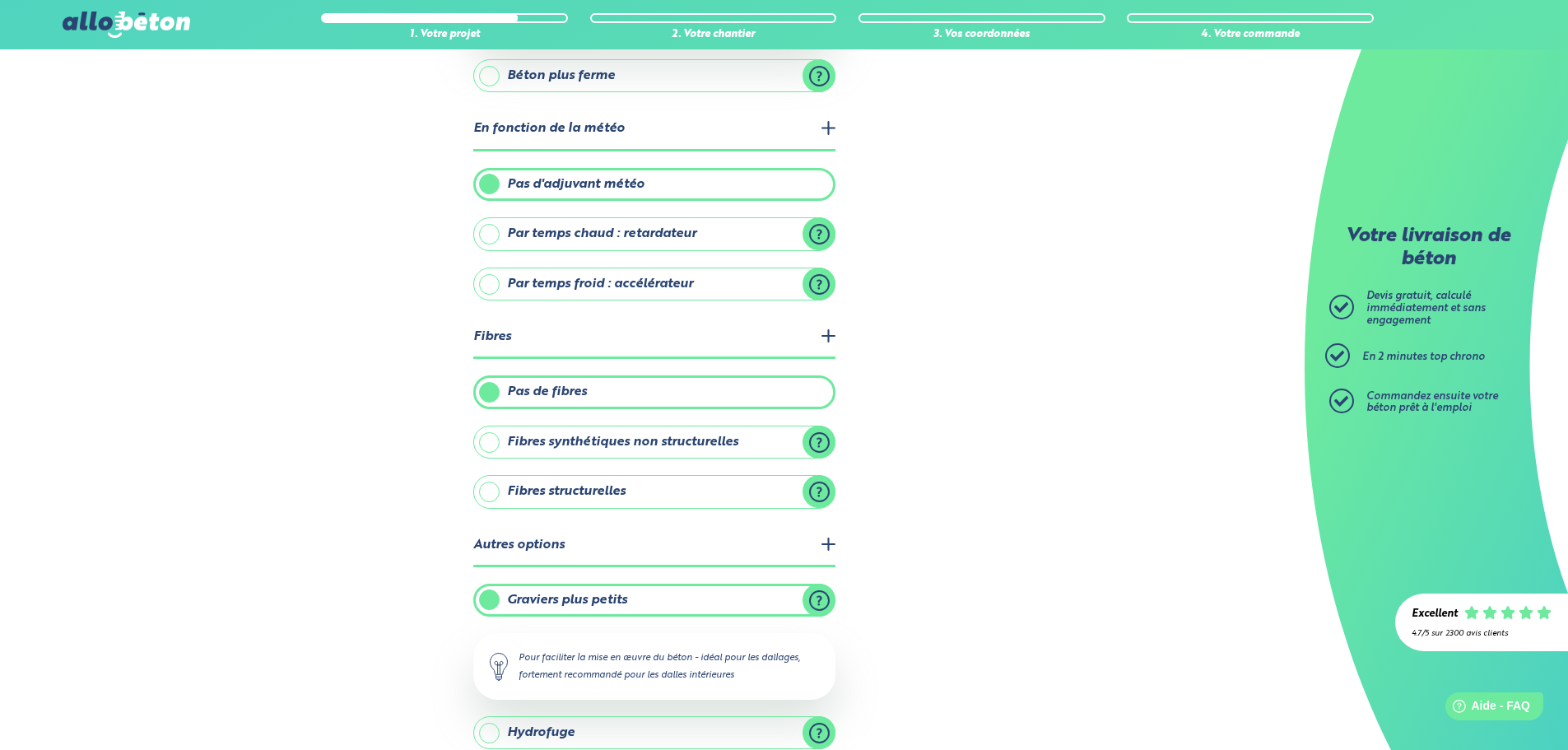
click at [708, 612] on label "Graviers plus petits" at bounding box center [655, 599] width 362 height 33
click at [0, 0] on input "Graviers plus petits" at bounding box center [0, 0] width 0 height 0
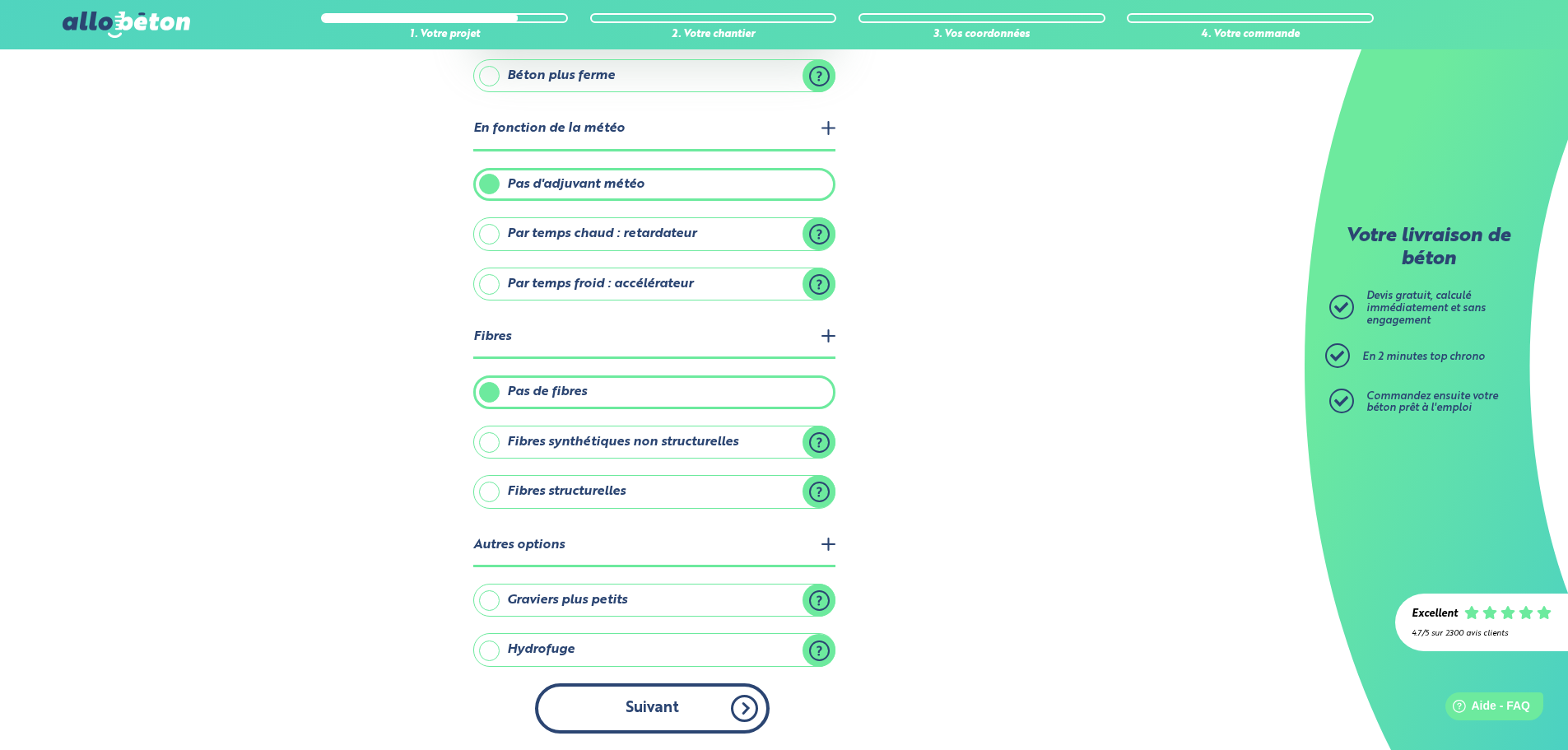
click at [659, 702] on button "Suivant" at bounding box center [652, 707] width 235 height 51
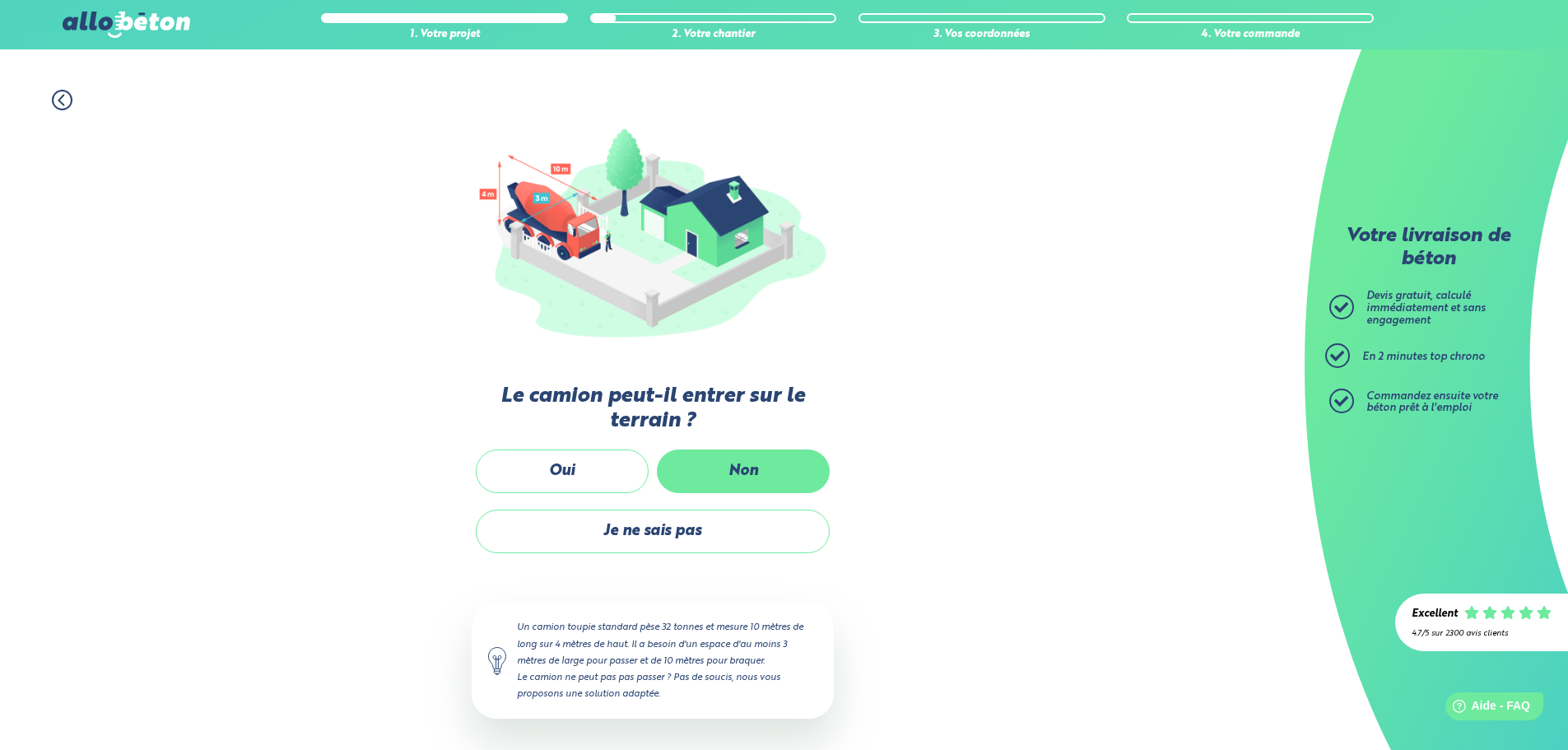
click at [775, 460] on label "Non" at bounding box center [743, 471] width 173 height 43
click at [0, 0] on input "Non" at bounding box center [0, 0] width 0 height 0
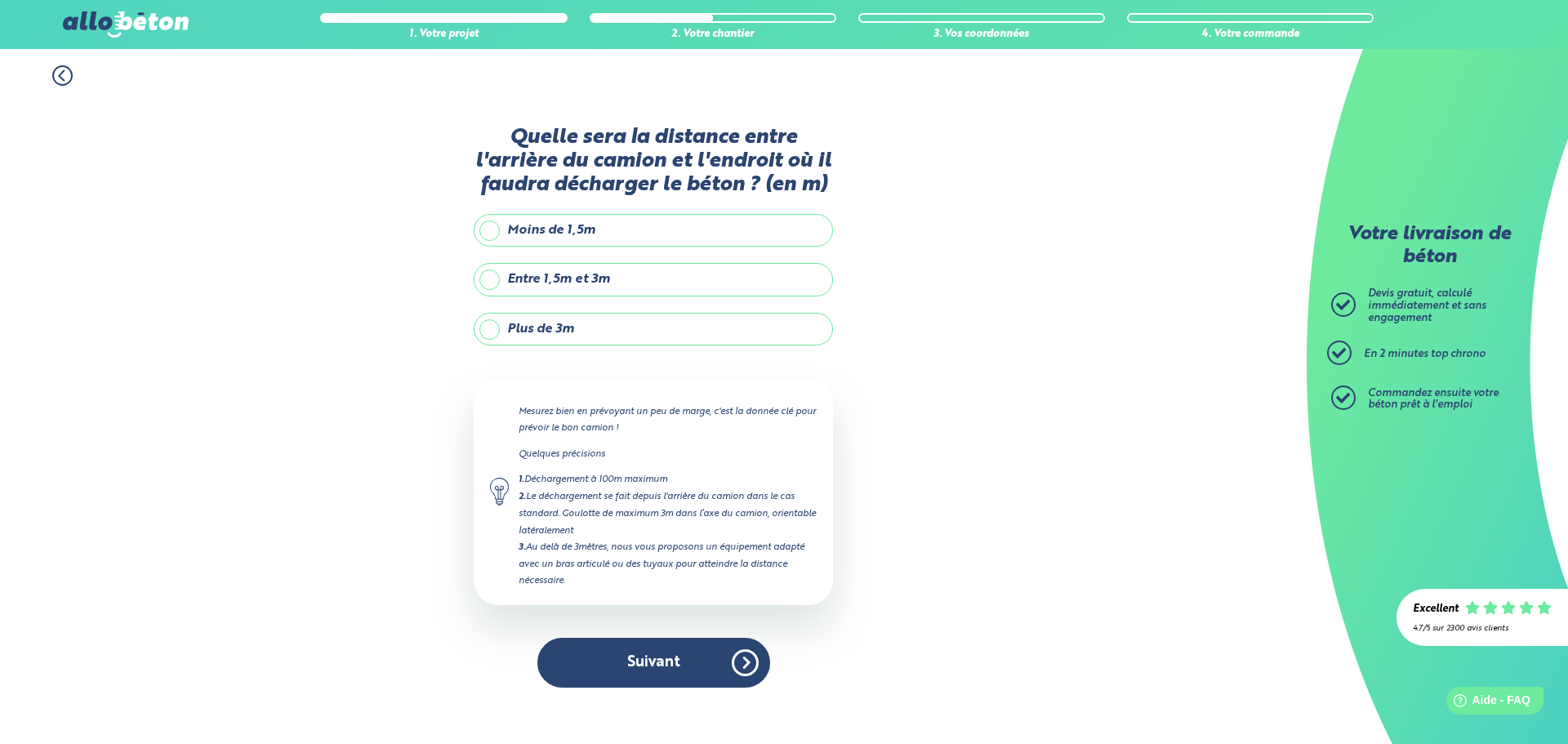
click at [622, 279] on label "Entre 1,5m et 3m" at bounding box center [653, 279] width 359 height 33
click at [0, 0] on input "Entre 1,5m et 3m" at bounding box center [0, 0] width 0 height 0
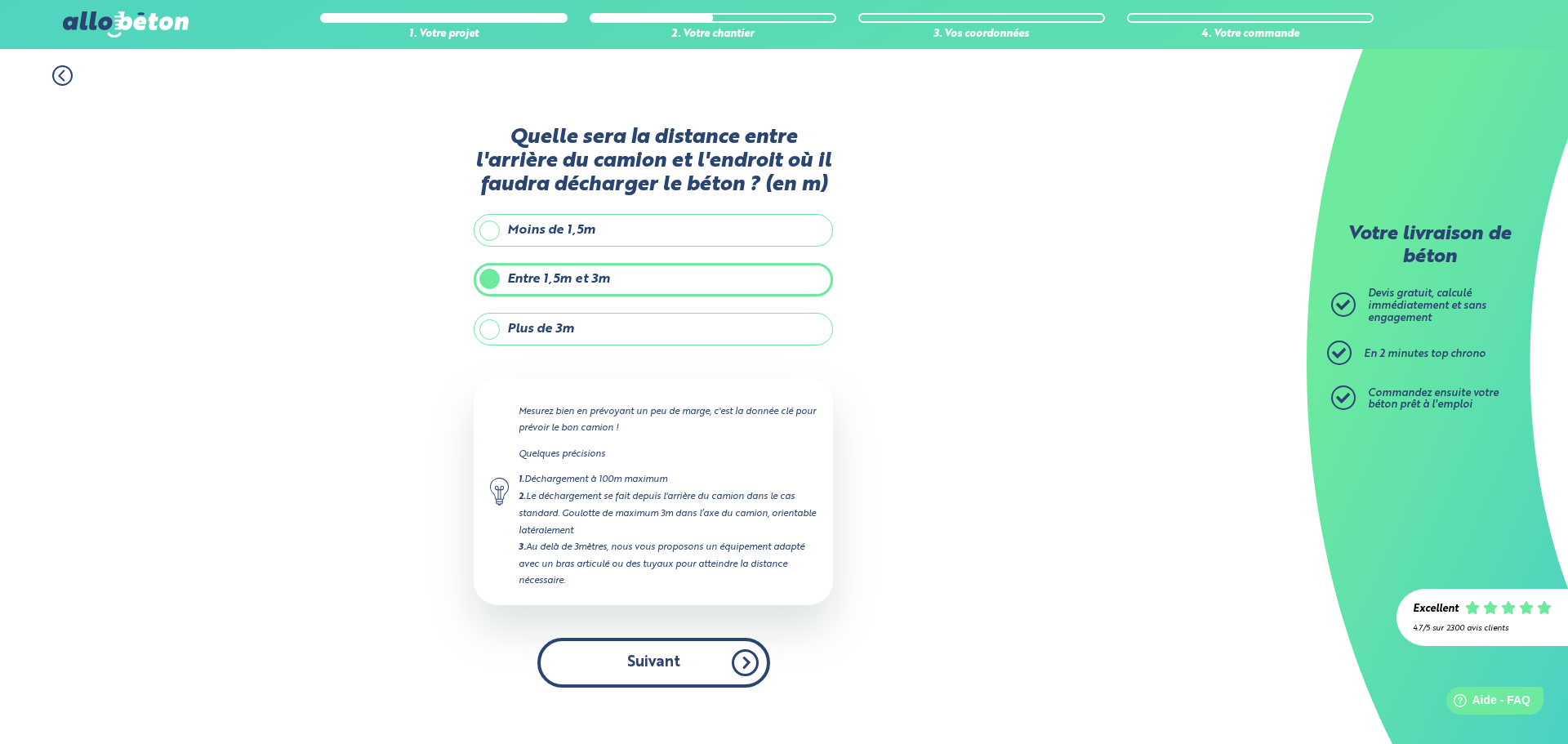
click at [700, 669] on button "Suivant" at bounding box center [654, 662] width 233 height 50
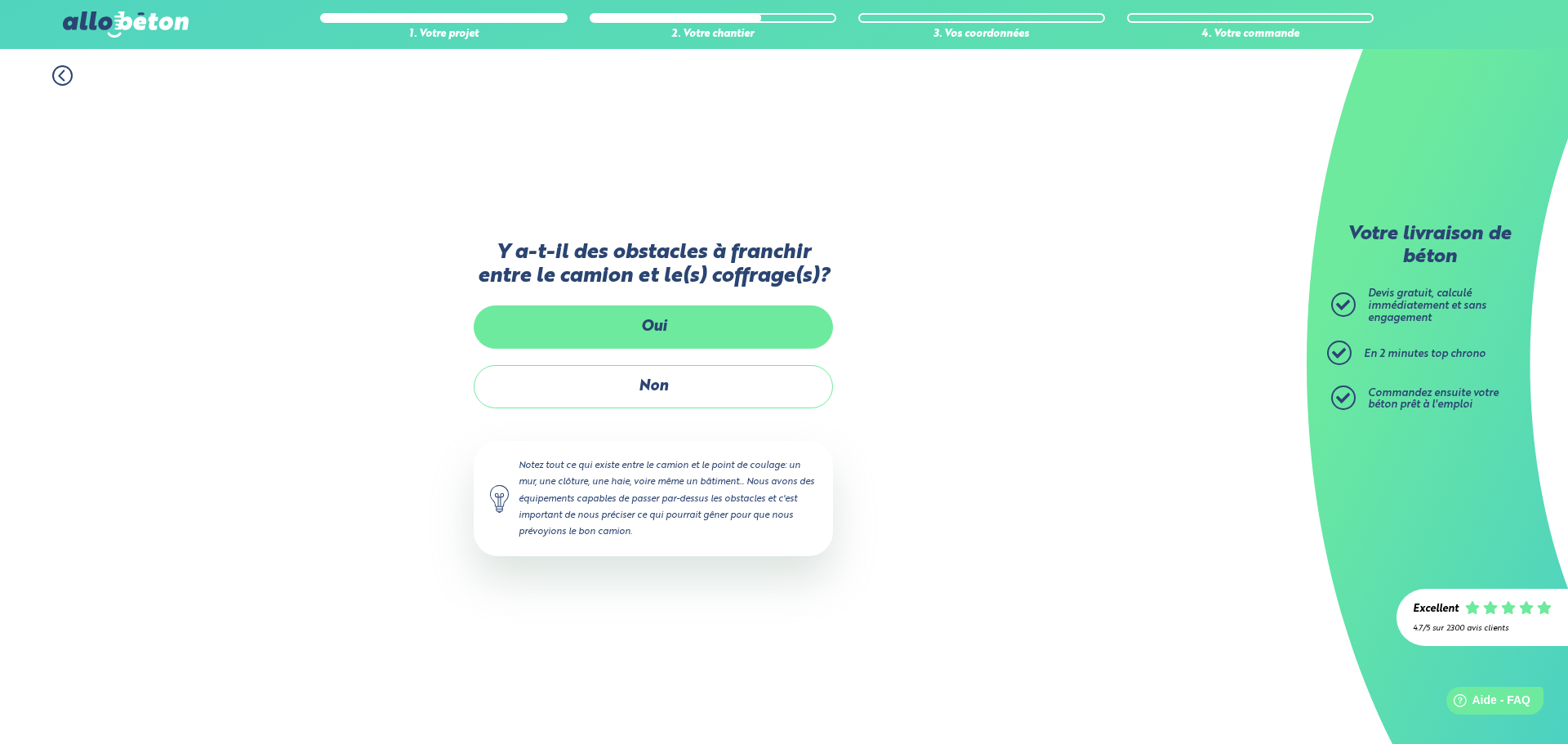
click at [694, 324] on label "Oui" at bounding box center [653, 326] width 359 height 43
click at [0, 0] on input "Oui" at bounding box center [0, 0] width 0 height 0
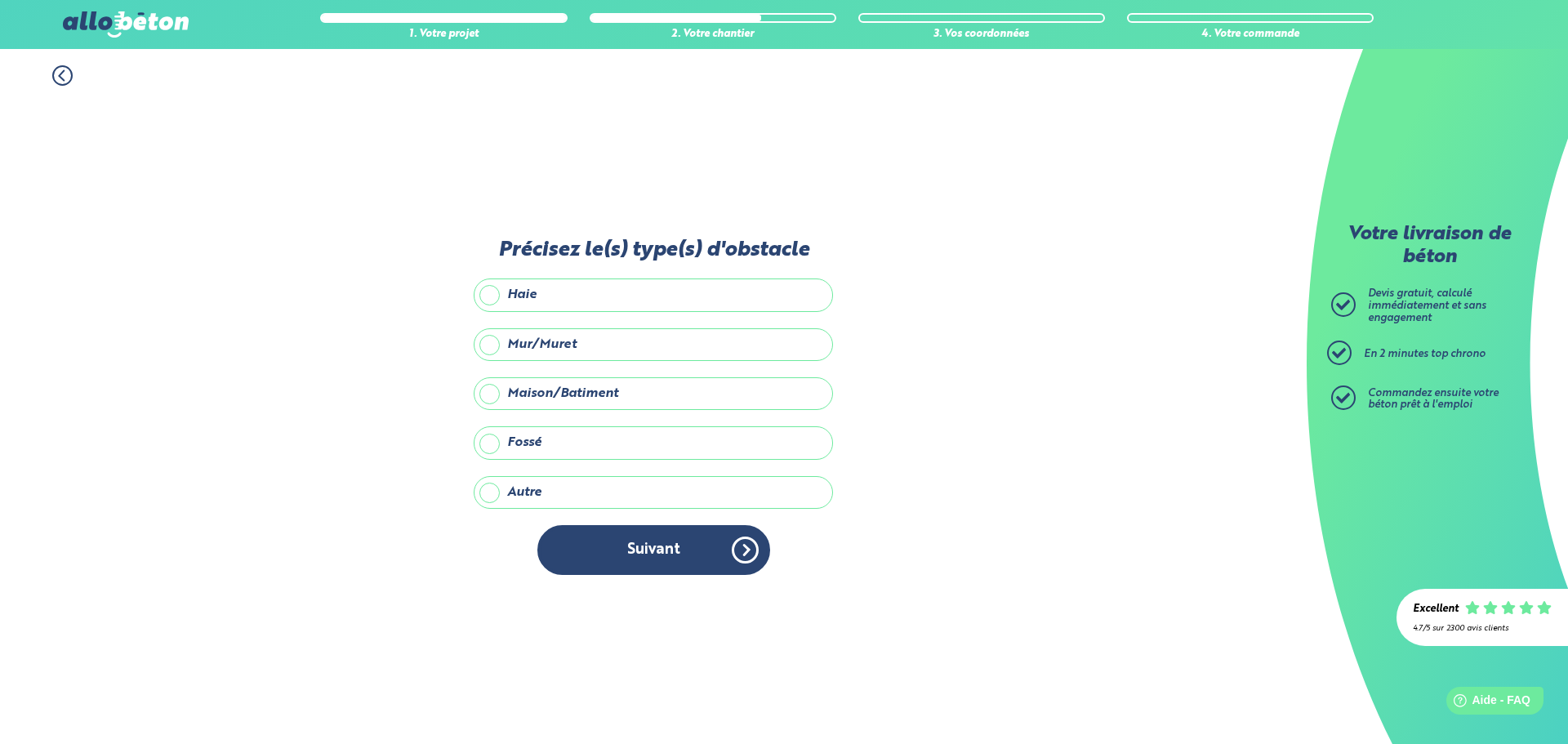
click at [495, 344] on label "Mur/Muret" at bounding box center [653, 344] width 359 height 33
click at [0, 0] on input "Mur/Muret" at bounding box center [0, 0] width 0 height 0
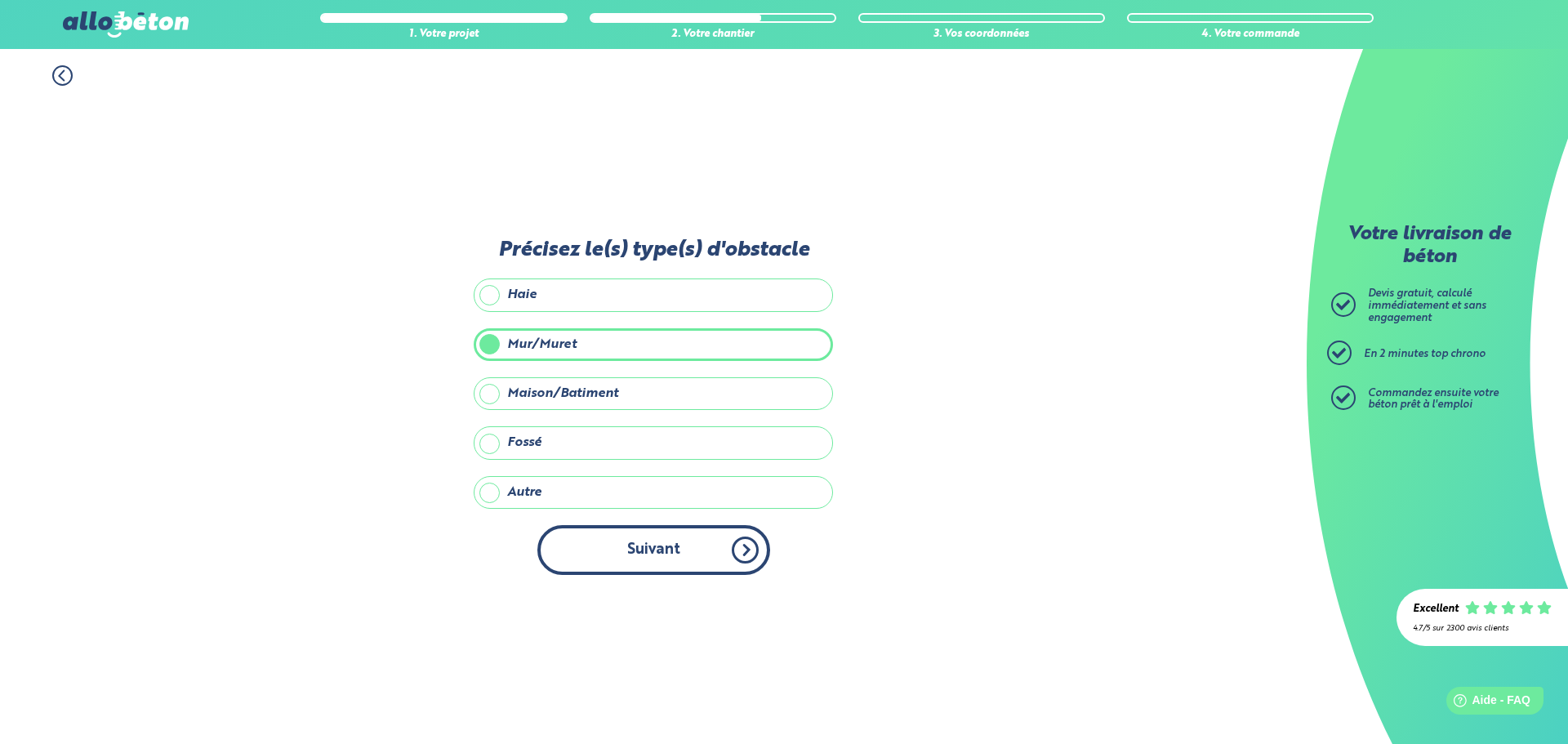
click at [688, 551] on button "Suivant" at bounding box center [654, 550] width 233 height 50
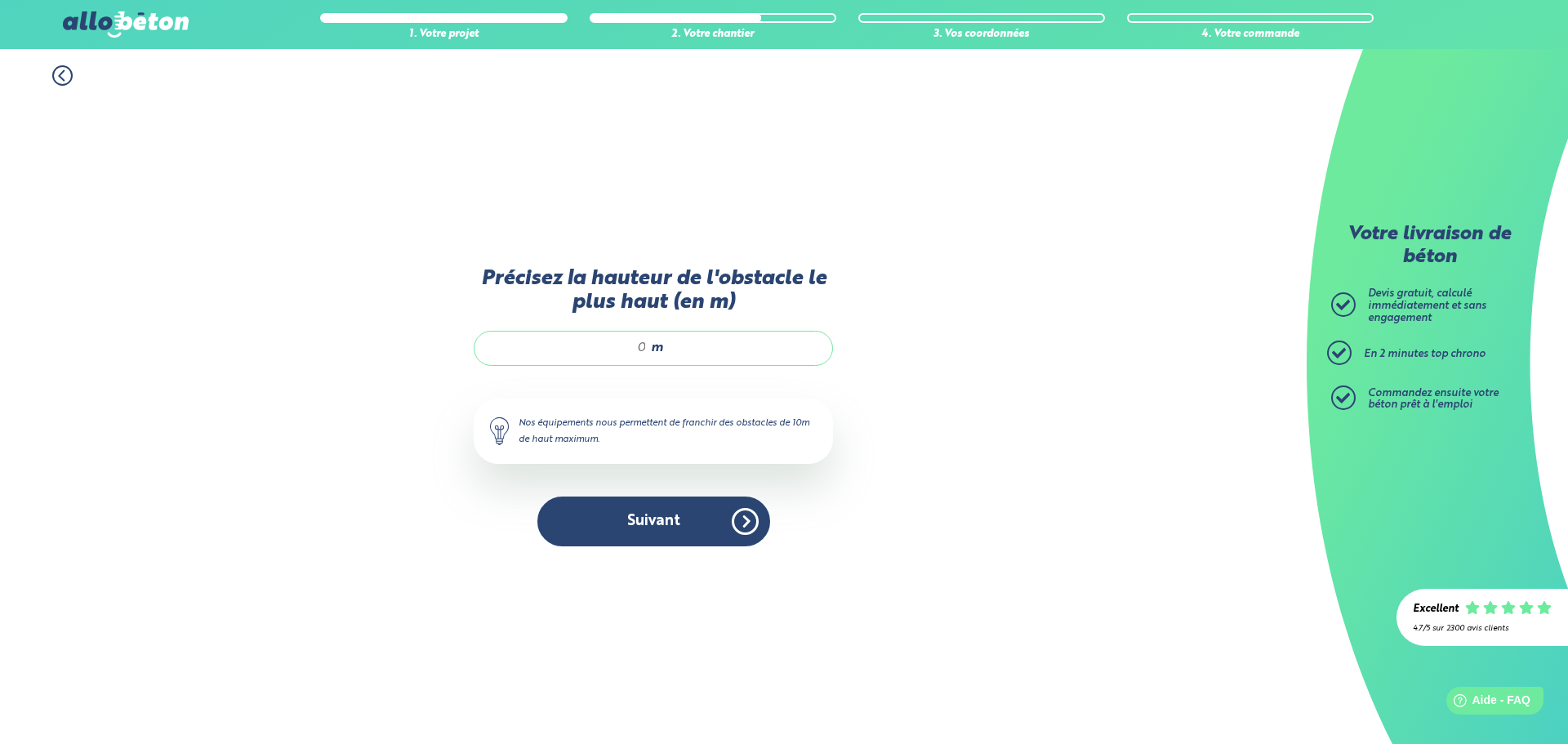
drag, startPoint x: 634, startPoint y: 348, endPoint x: 658, endPoint y: 339, distance: 25.6
click at [658, 339] on div "m" at bounding box center [653, 347] width 359 height 34
click at [661, 530] on button "Suivant" at bounding box center [654, 521] width 233 height 50
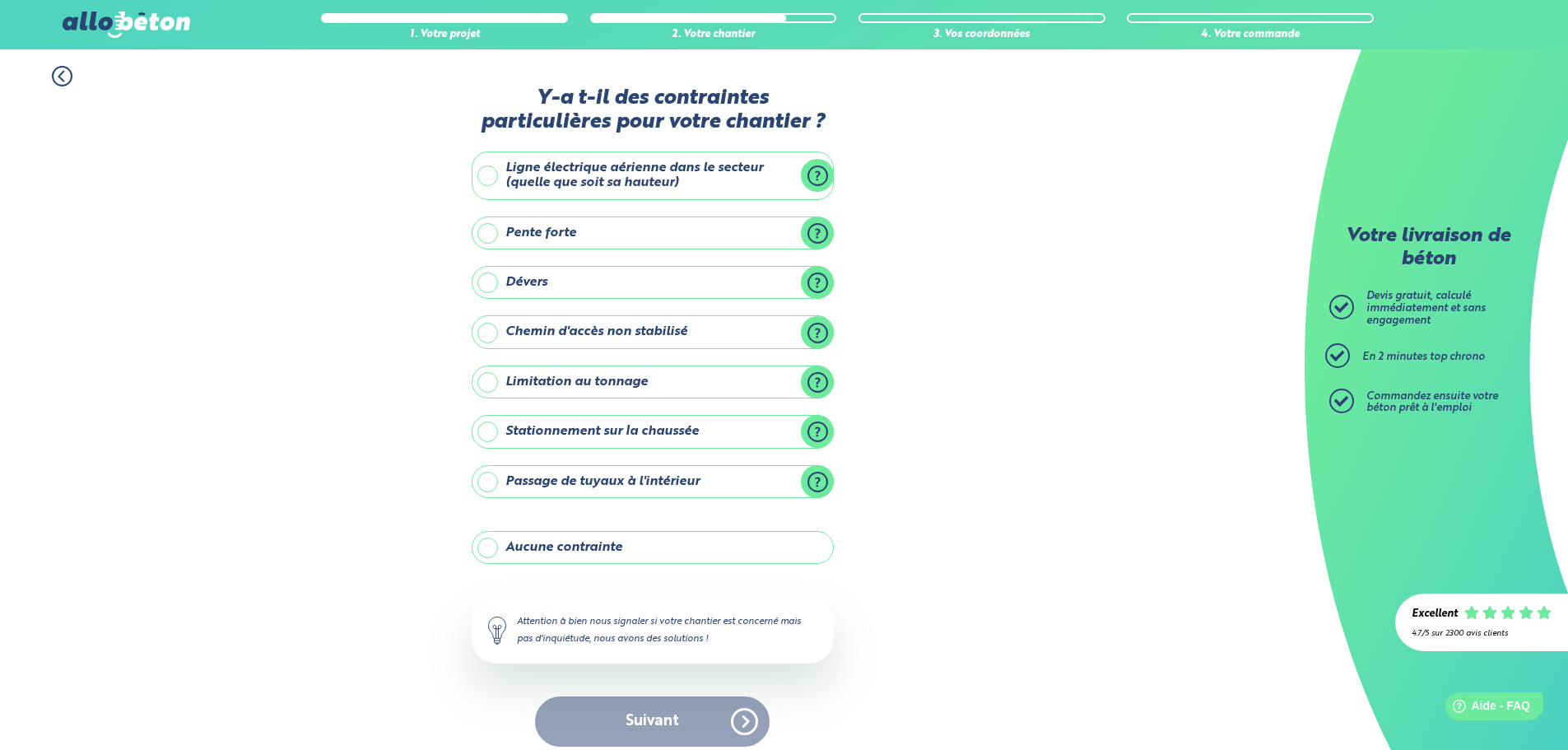
click at [61, 74] on icon at bounding box center [62, 76] width 5 height 10
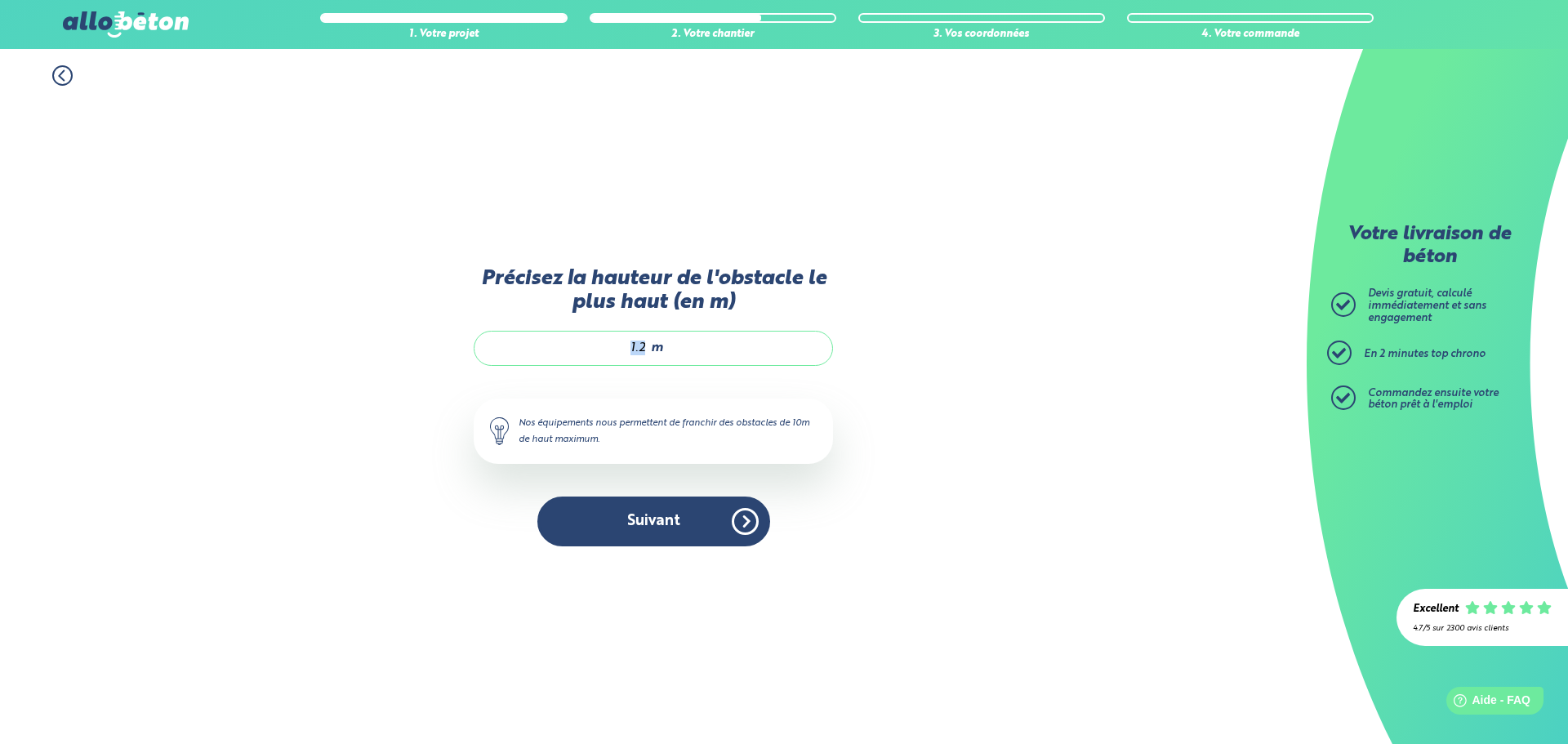
scroll to position [2, 0]
drag, startPoint x: 652, startPoint y: 339, endPoint x: 570, endPoint y: 361, distance: 84.9
click at [570, 361] on div "1.2 m" at bounding box center [653, 347] width 359 height 34
click at [619, 511] on button "Suivant" at bounding box center [654, 521] width 233 height 50
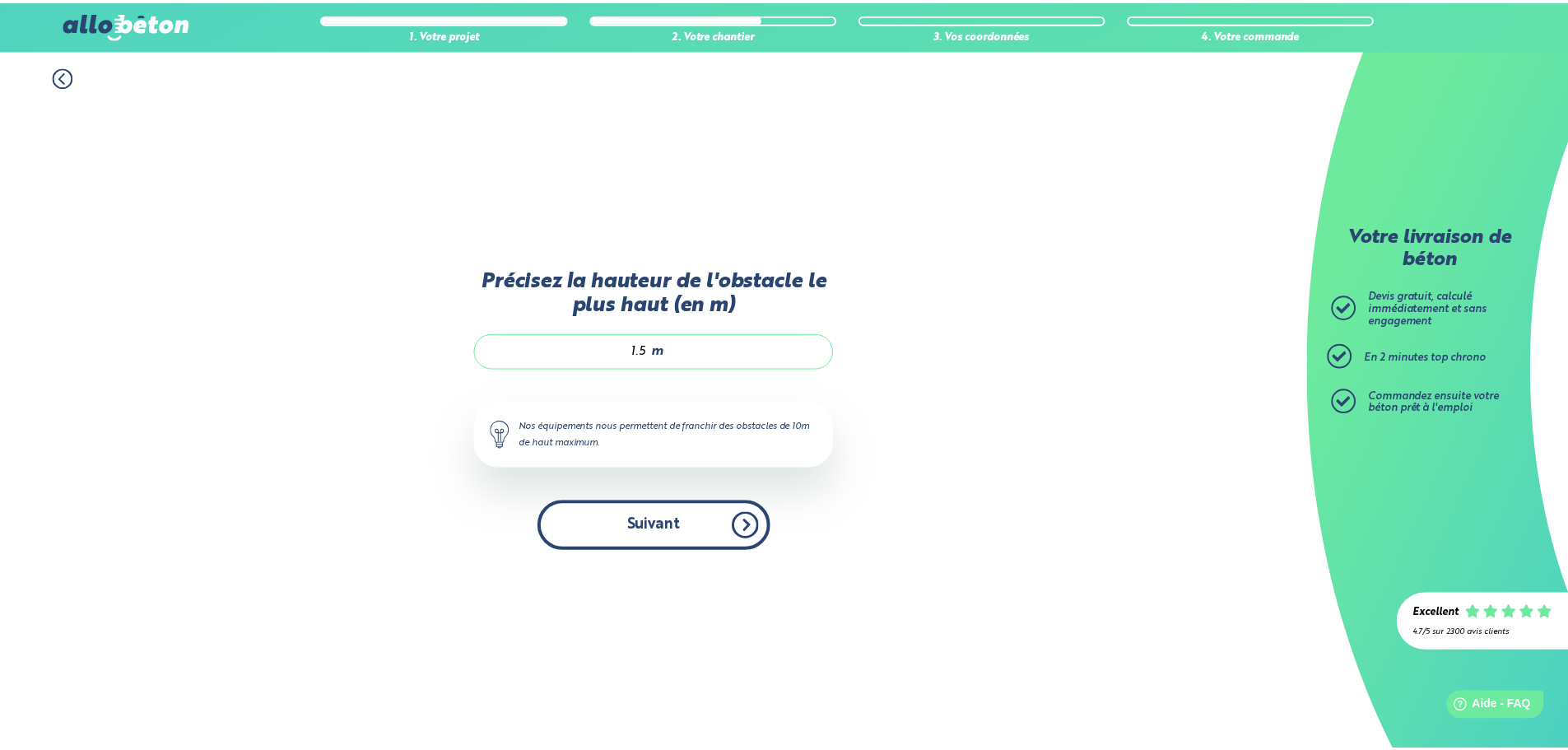
scroll to position [13, 0]
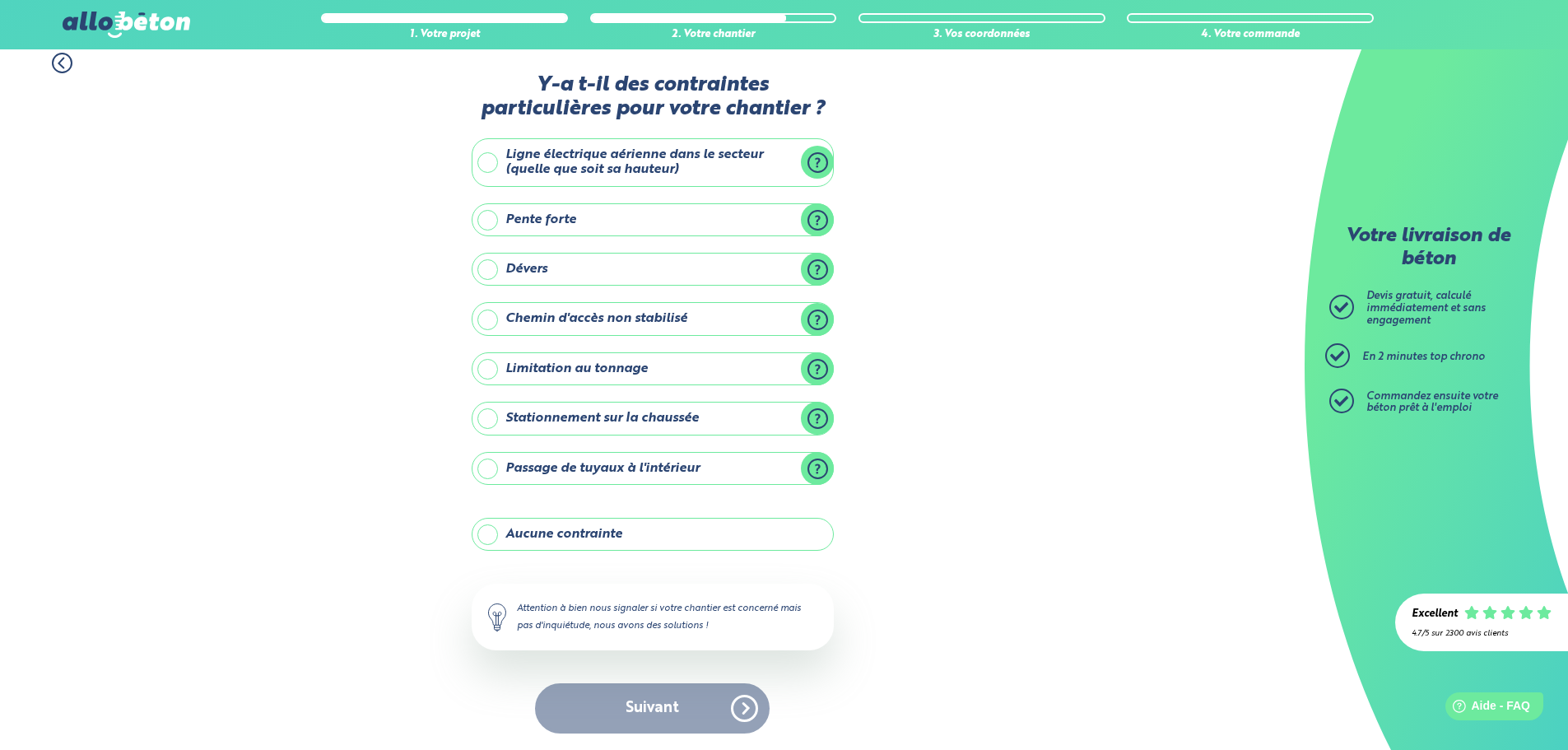
click at [62, 65] on icon at bounding box center [62, 63] width 5 height 10
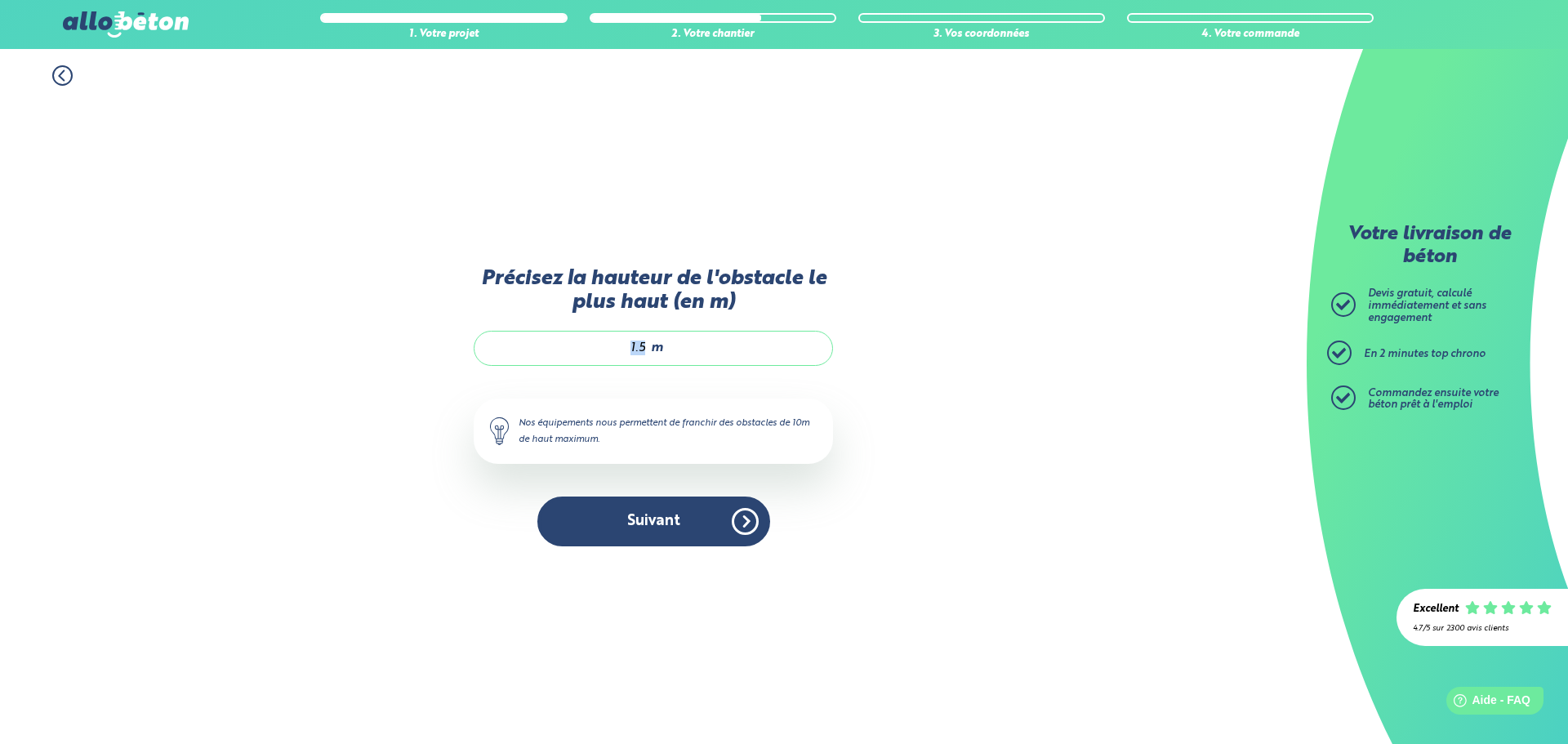
drag, startPoint x: 648, startPoint y: 346, endPoint x: 561, endPoint y: 346, distance: 87.0
click at [560, 346] on div "1.5 m" at bounding box center [653, 347] width 359 height 34
drag, startPoint x: 649, startPoint y: 346, endPoint x: 551, endPoint y: 363, distance: 99.5
click at [551, 363] on div "1.53 m" at bounding box center [653, 347] width 359 height 34
type input "1"
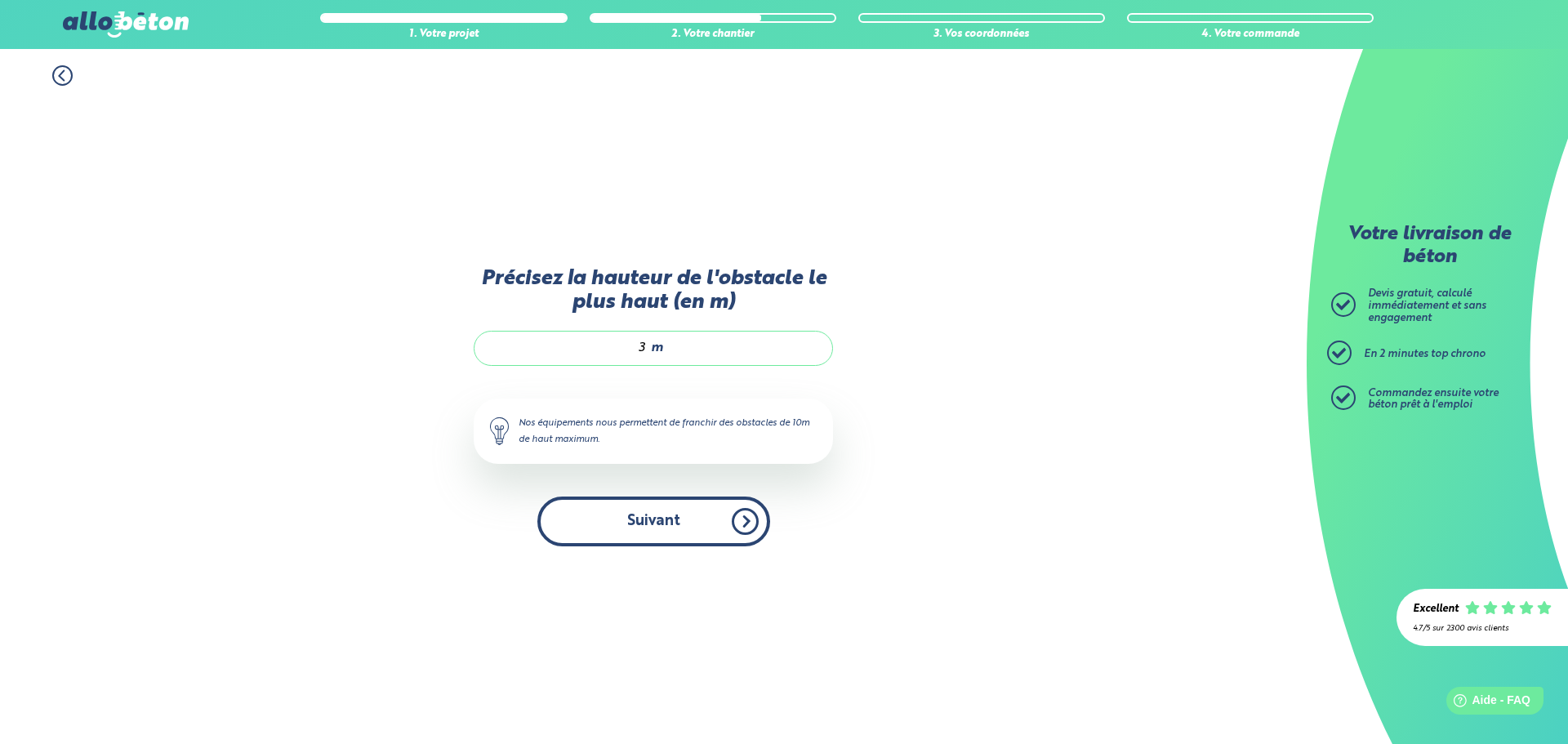
click at [699, 525] on button "Suivant" at bounding box center [654, 521] width 233 height 50
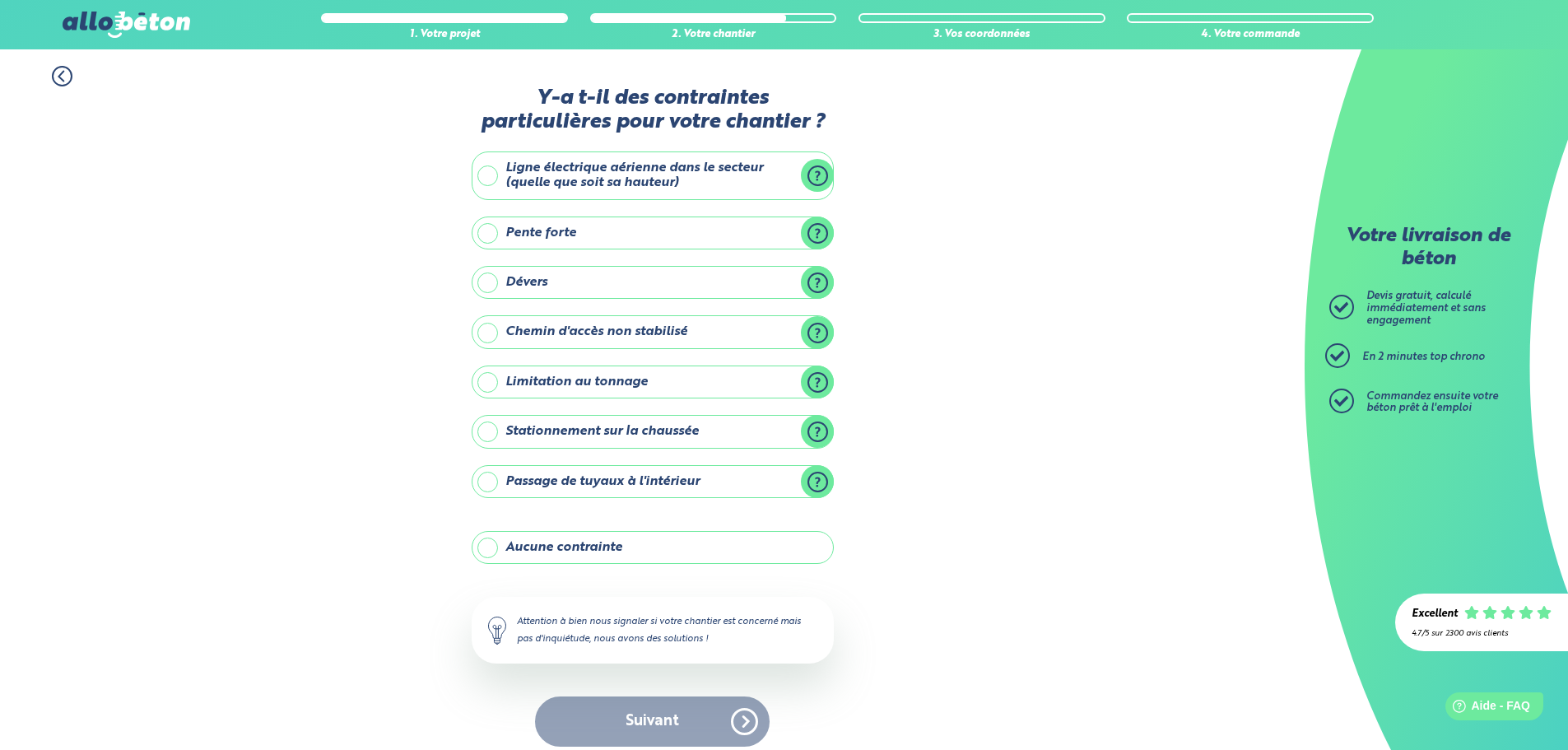
click at [62, 77] on icon at bounding box center [61, 75] width 20 height 20
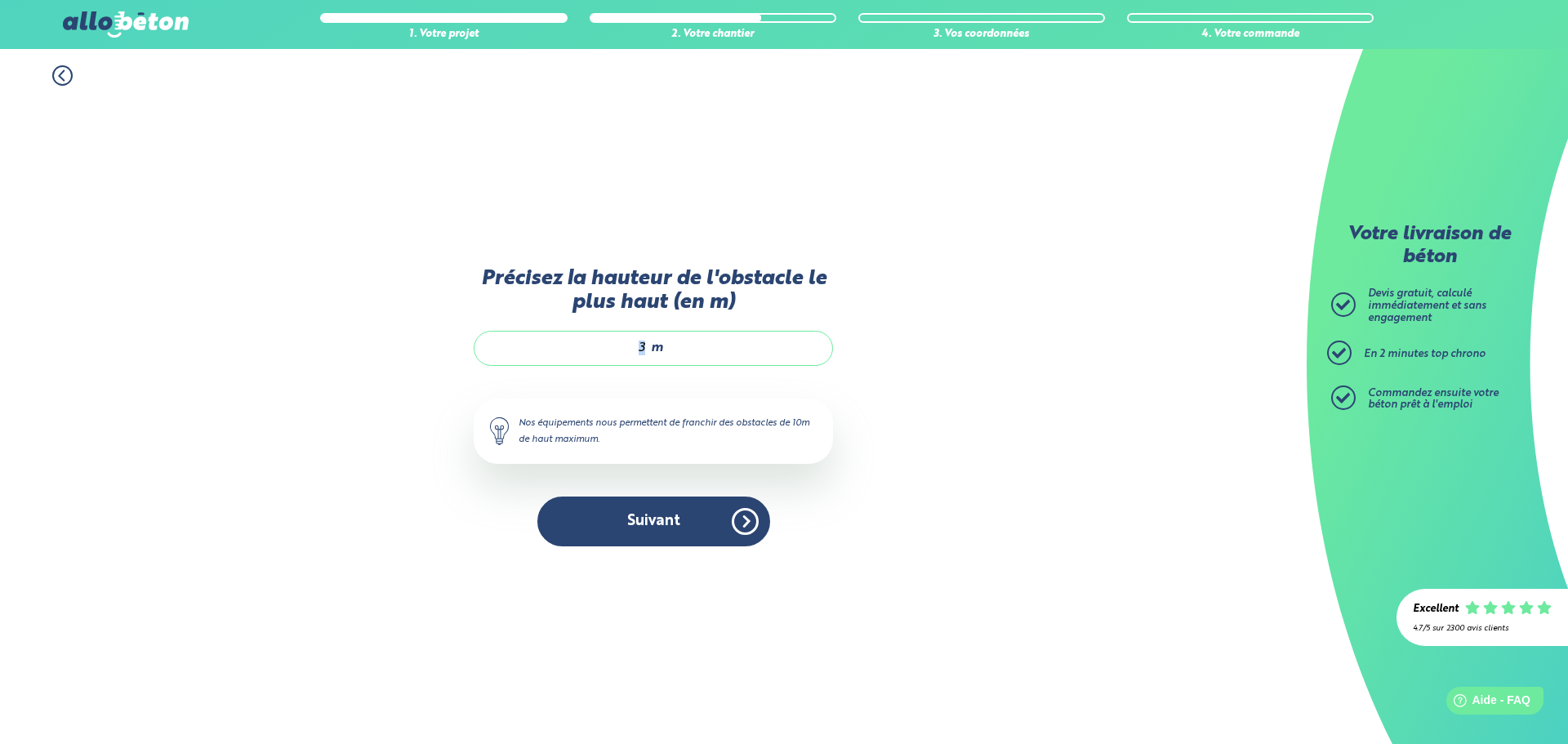
drag, startPoint x: 652, startPoint y: 344, endPoint x: 614, endPoint y: 339, distance: 38.3
click at [614, 339] on div "3 m" at bounding box center [653, 347] width 359 height 34
drag, startPoint x: 642, startPoint y: 346, endPoint x: 626, endPoint y: 344, distance: 16.1
click at [626, 344] on input "3" at bounding box center [568, 347] width 156 height 17
type input "1.5"
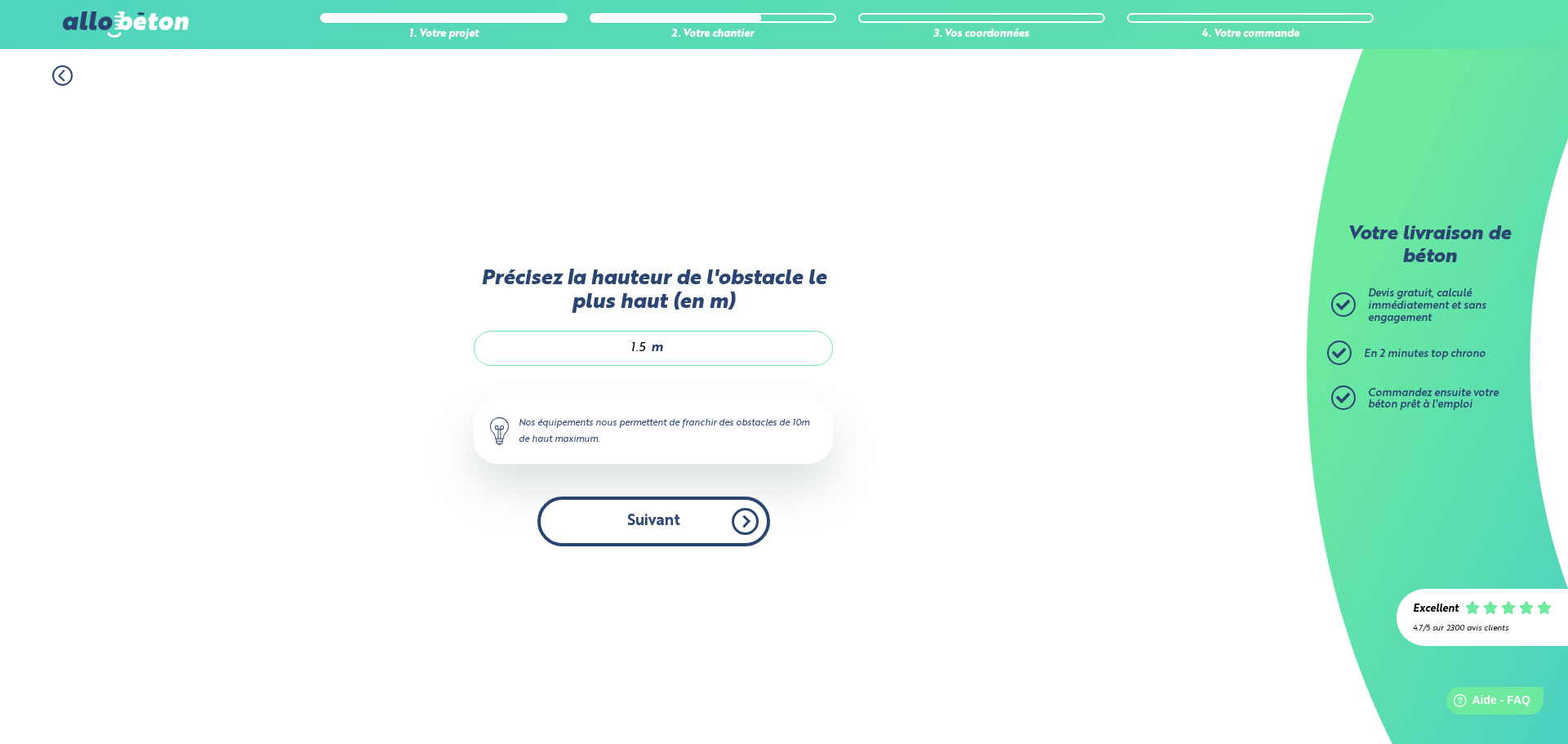
click at [733, 529] on button "Suivant" at bounding box center [654, 521] width 233 height 50
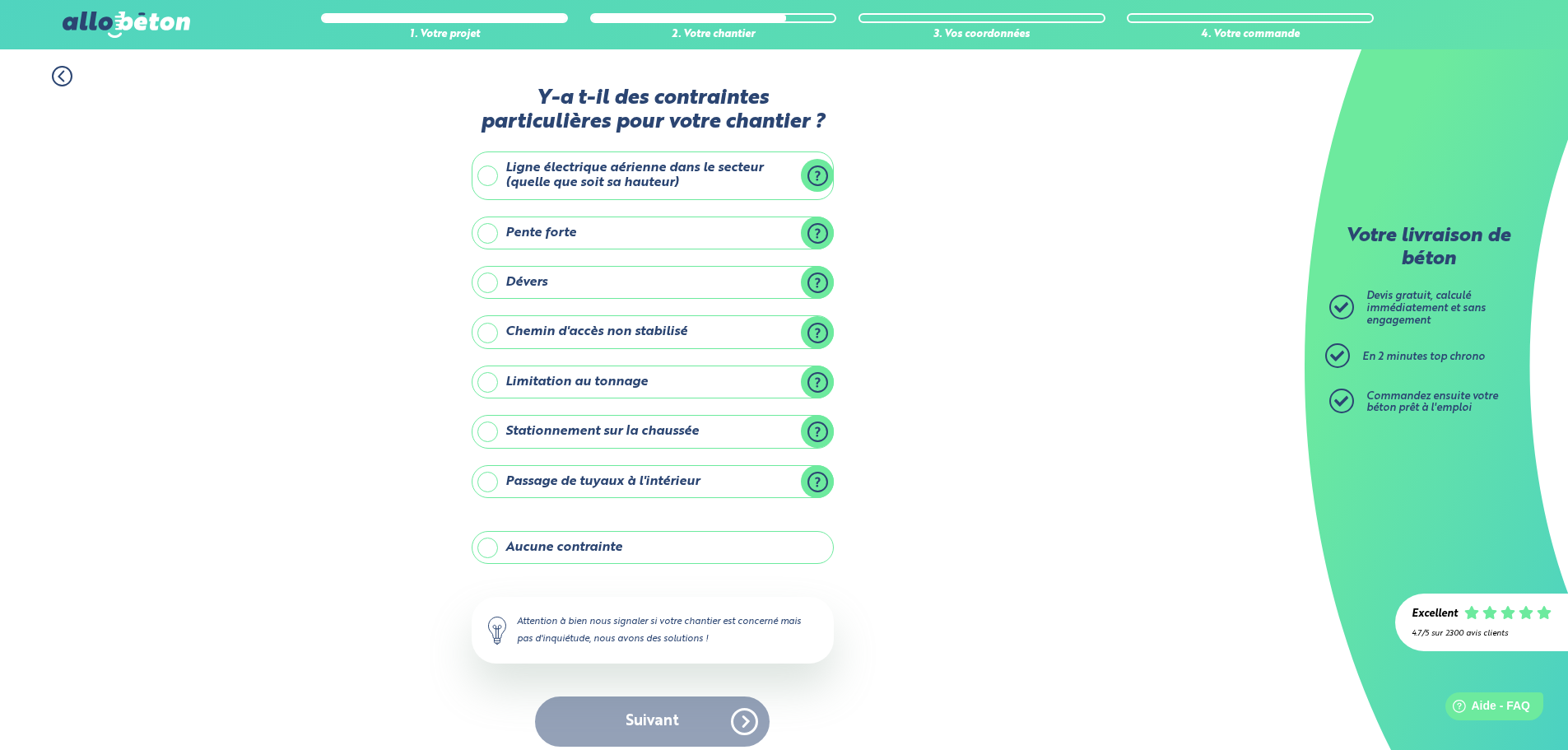
click at [660, 551] on label "Aucune contrainte" at bounding box center [653, 547] width 362 height 33
click at [0, 0] on input "Aucune contrainte" at bounding box center [0, 0] width 0 height 0
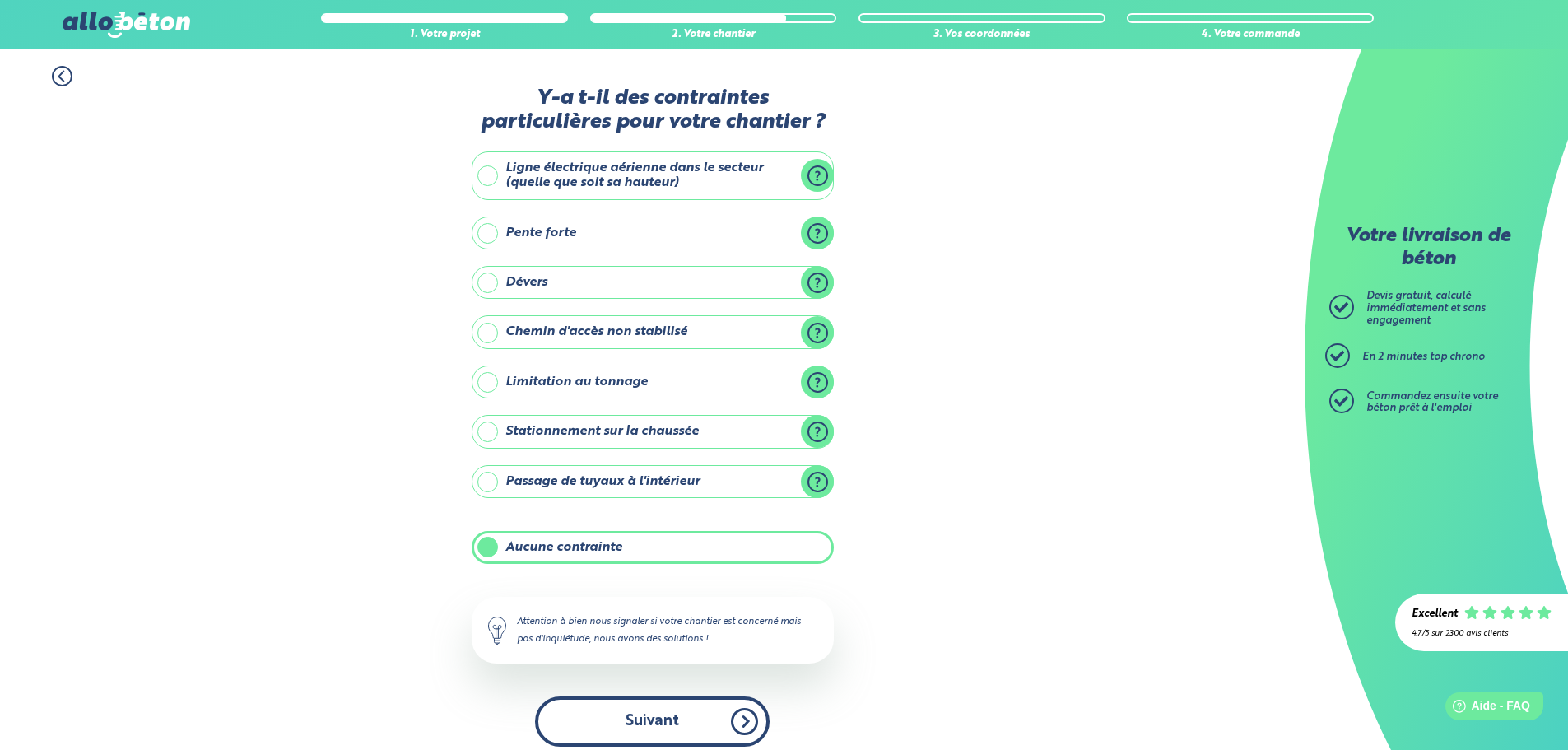
click at [711, 721] on button "Suivant" at bounding box center [652, 721] width 235 height 51
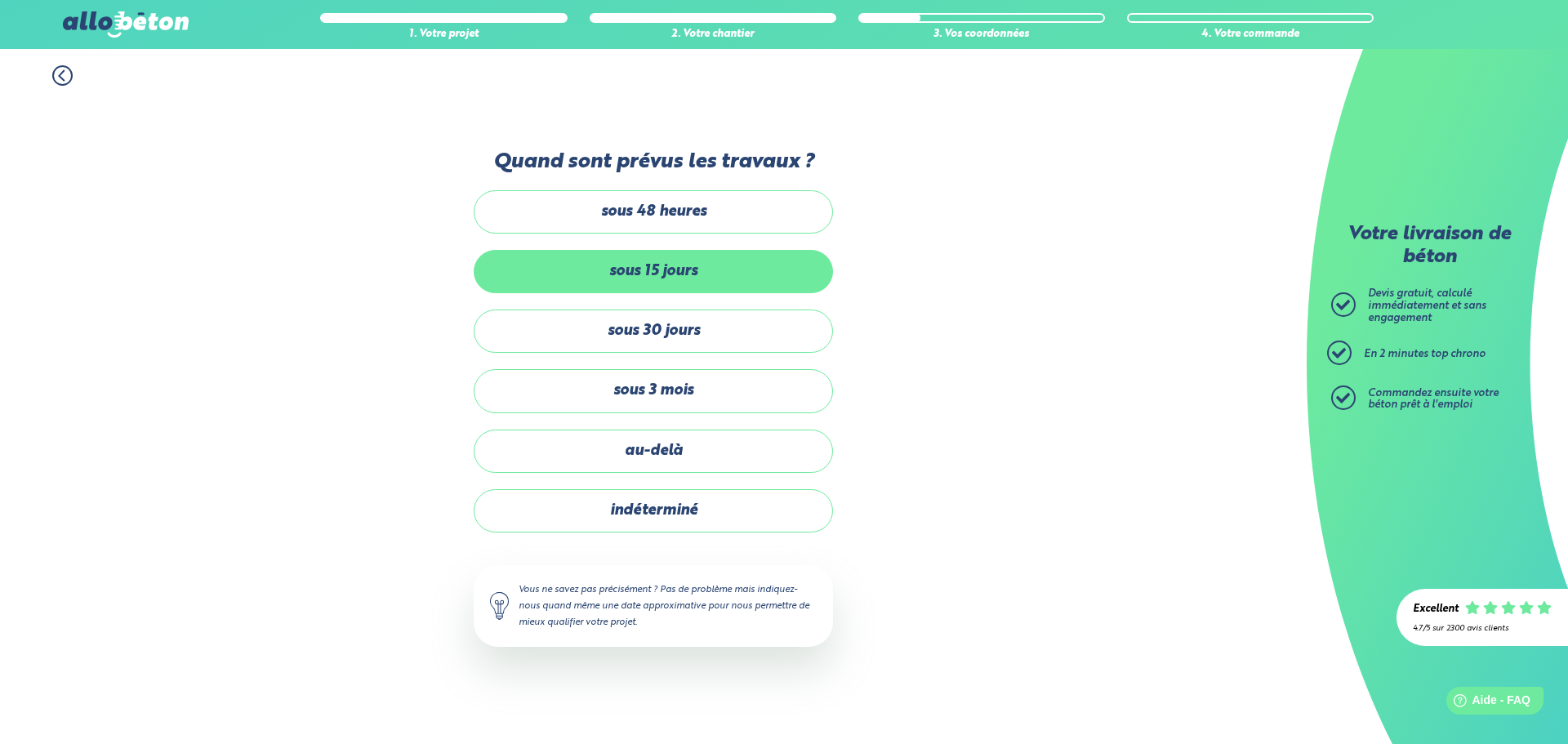
click at [782, 266] on label "sous 15 jours" at bounding box center [653, 271] width 359 height 43
click at [0, 0] on input "sous 15 jours" at bounding box center [0, 0] width 0 height 0
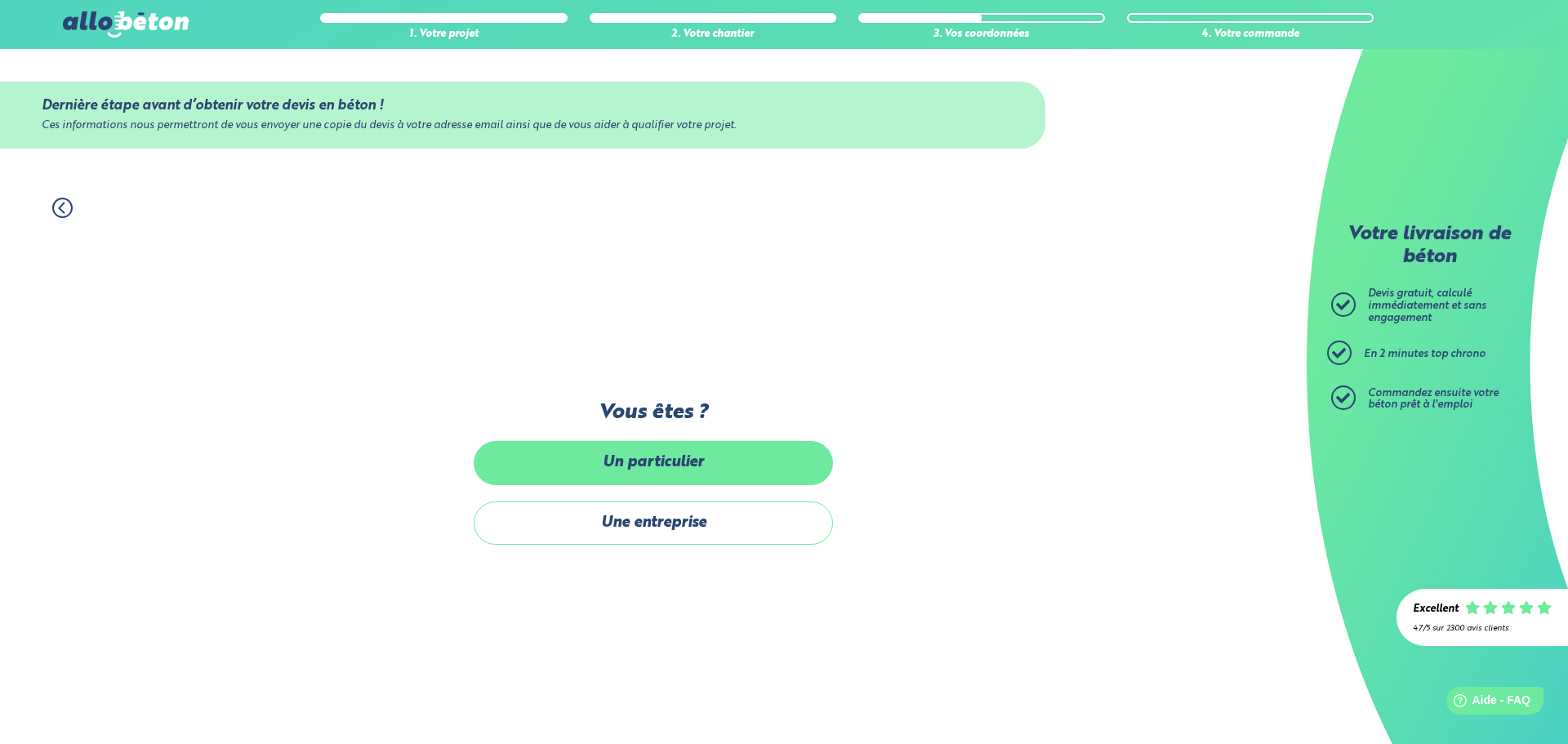
click at [684, 464] on label "Un particulier" at bounding box center [653, 462] width 359 height 43
click at [0, 0] on input "Un particulier" at bounding box center [0, 0] width 0 height 0
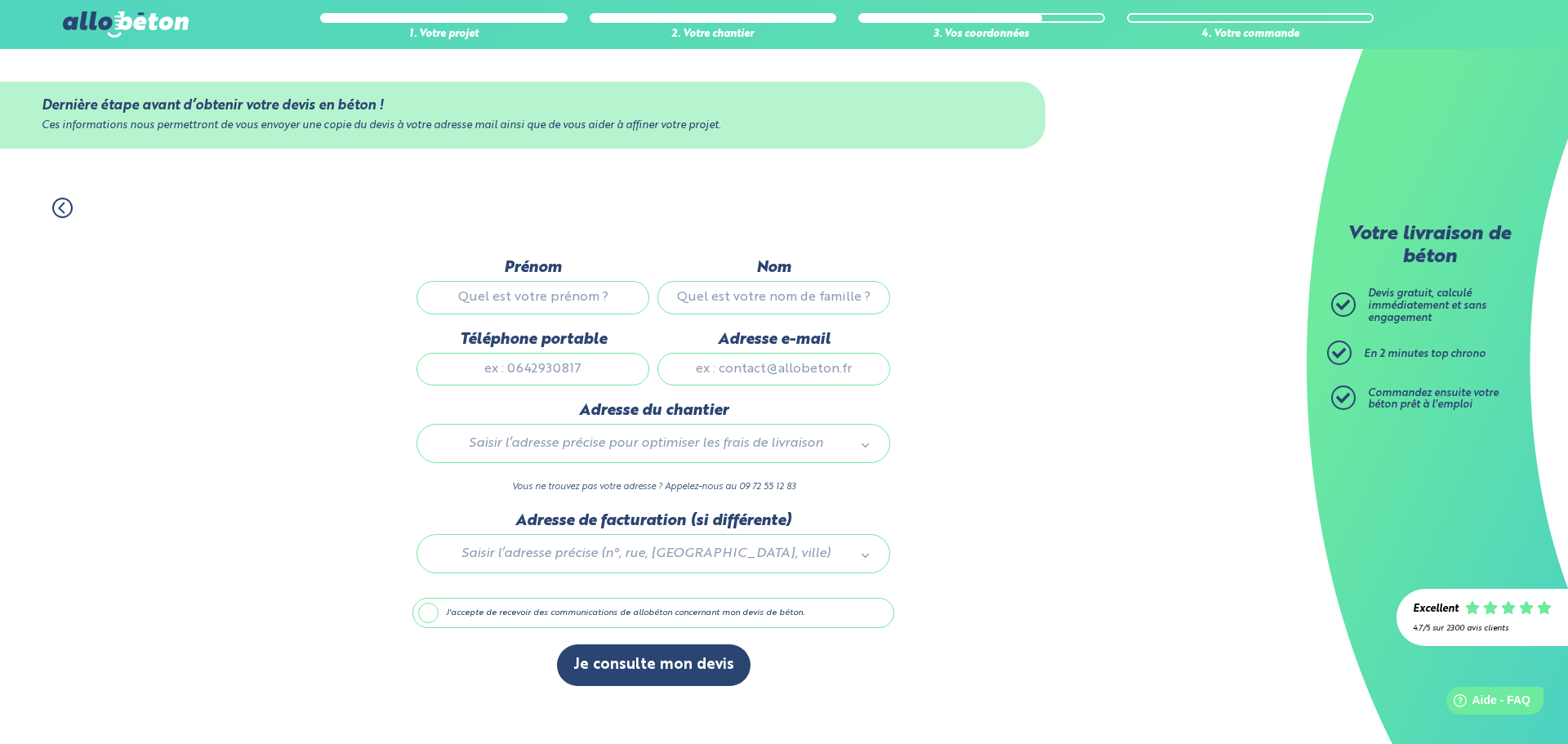
click at [582, 286] on input "Prénom" at bounding box center [532, 296] width 233 height 33
type input "BENJAMIN"
type input "TUAN"
type input "0601878289"
type input "26 RUE DE LA TOURNELLE"
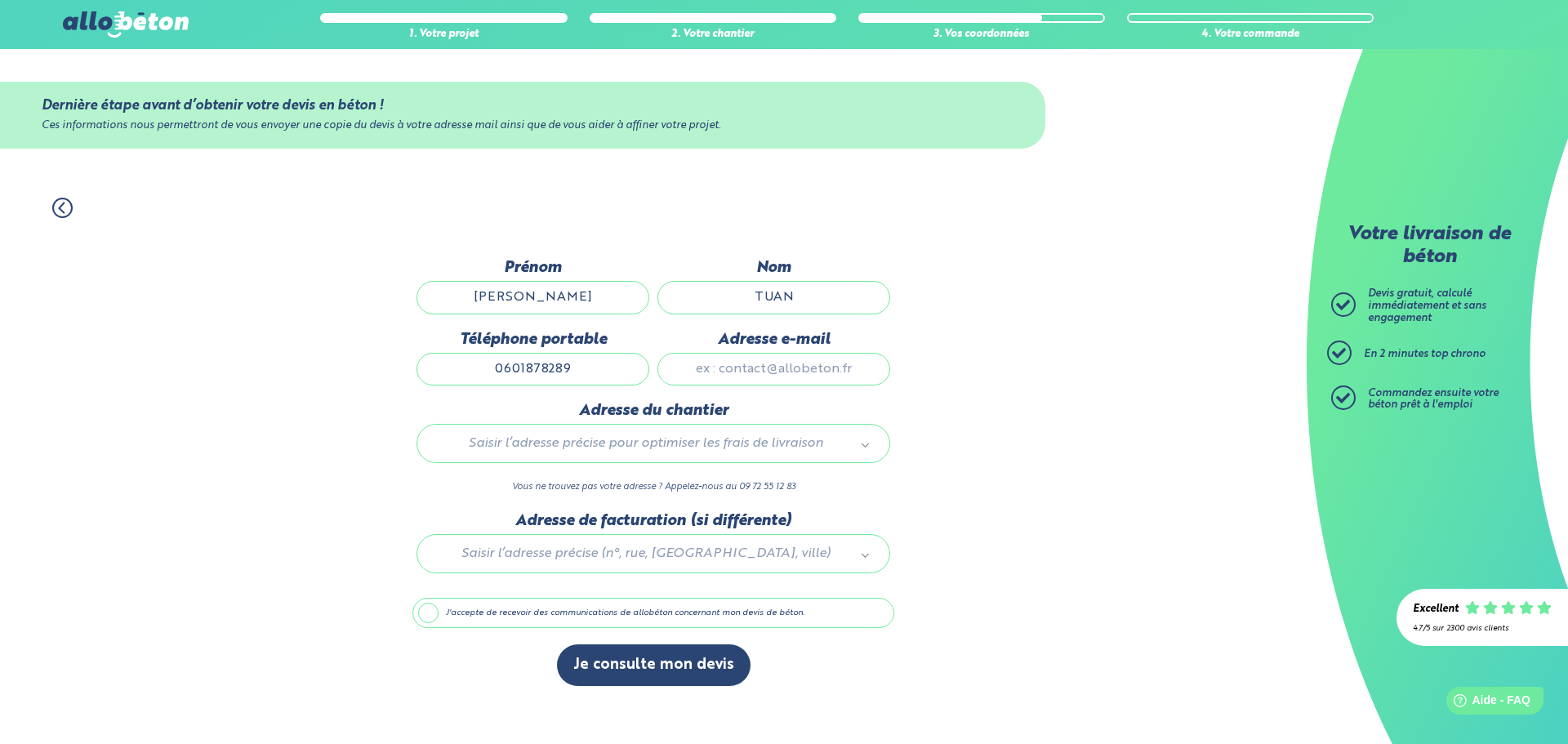
click at [779, 362] on input "Adresse e-mail" at bounding box center [773, 368] width 233 height 33
type input "ben21tuan@gmail.com"
click at [665, 475] on input "text" at bounding box center [653, 478] width 449 height 23
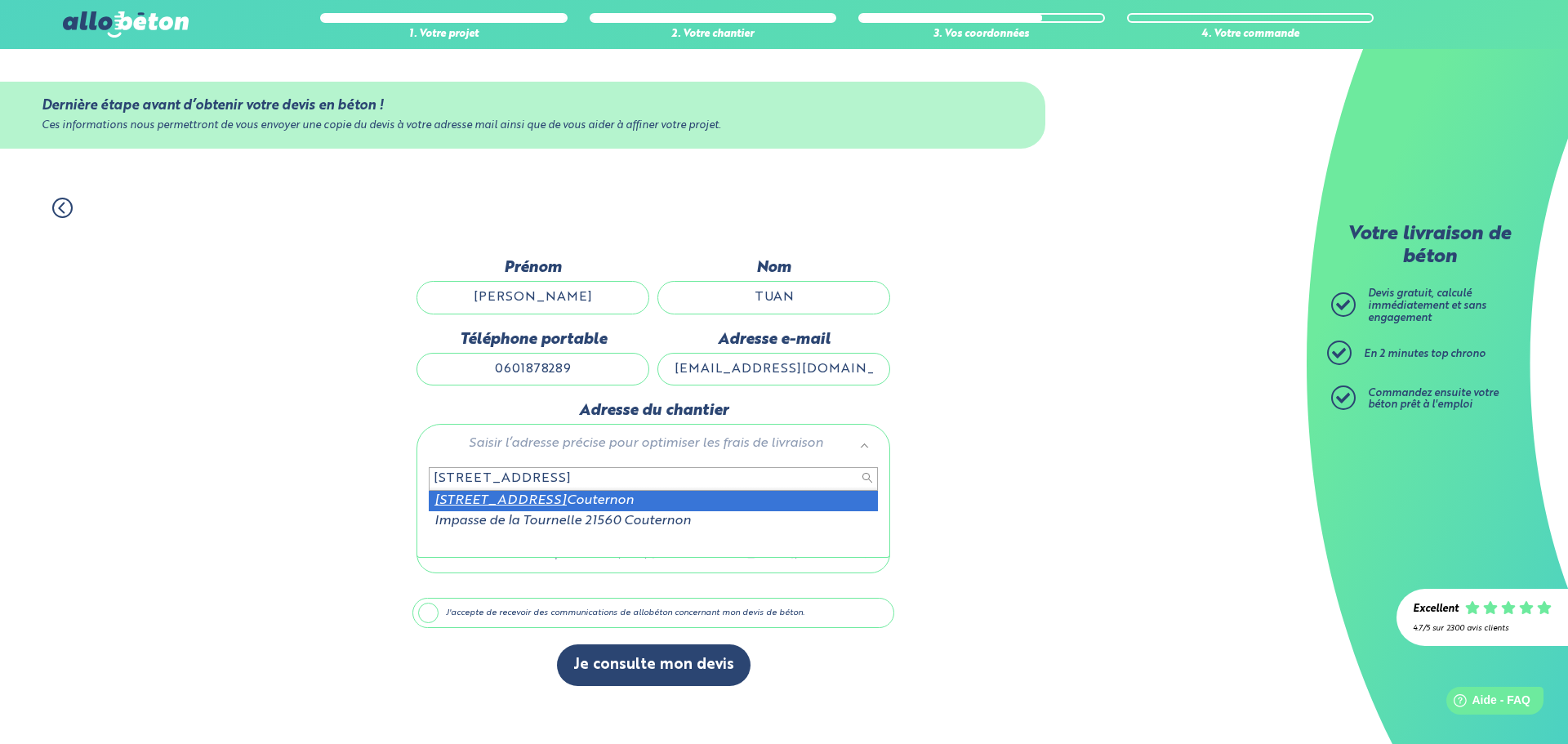
type input "26 rue de la tournelle 21560"
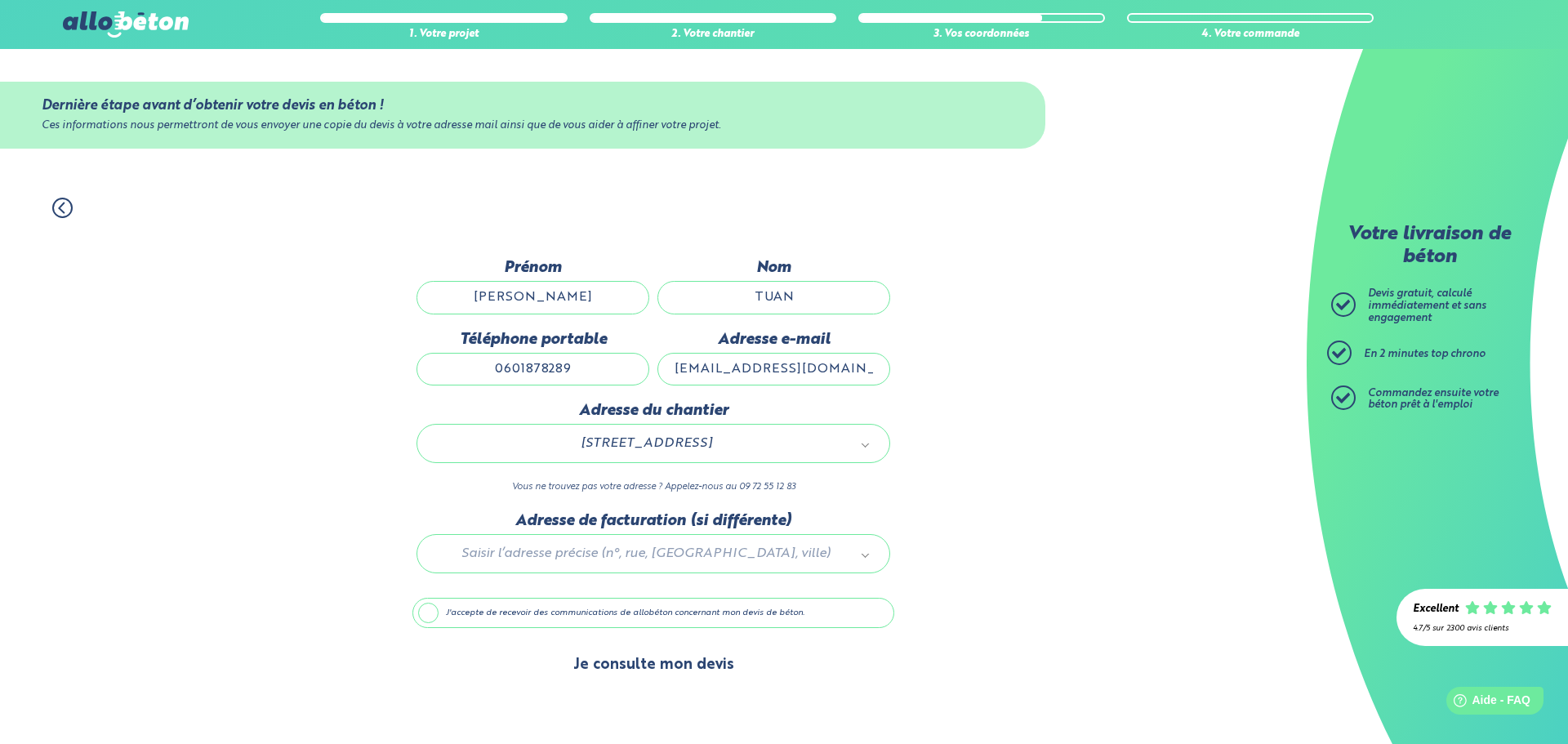
click at [686, 664] on button "Je consulte mon devis" at bounding box center [654, 664] width 194 height 41
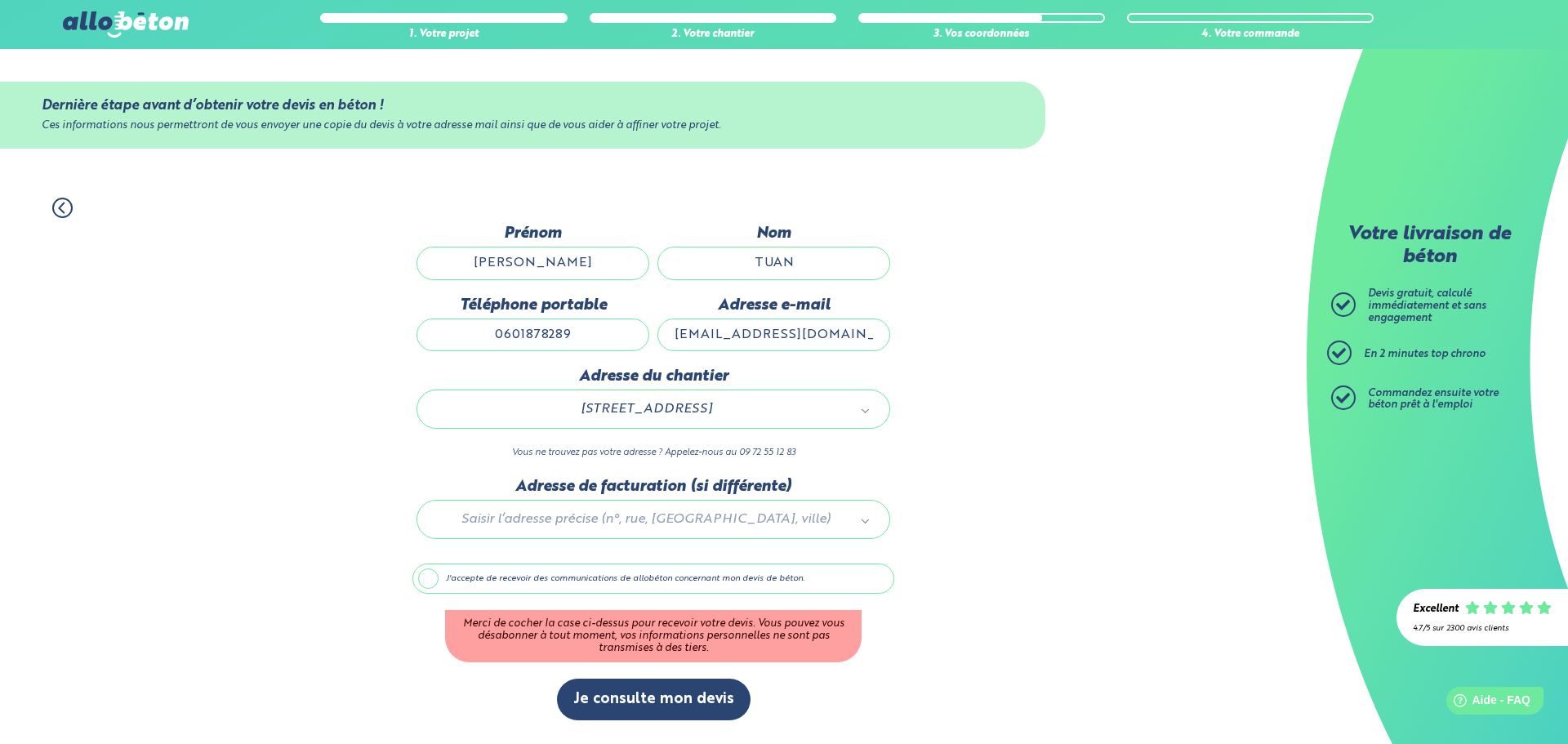
click at [421, 574] on label "J'accepte de recevoir des communications de allobéton concernant mon devis de b…" at bounding box center [654, 578] width 482 height 31
click at [0, 0] on input "J'accepte de recevoir des communications de allobéton concernant mon devis de b…" at bounding box center [0, 0] width 0 height 0
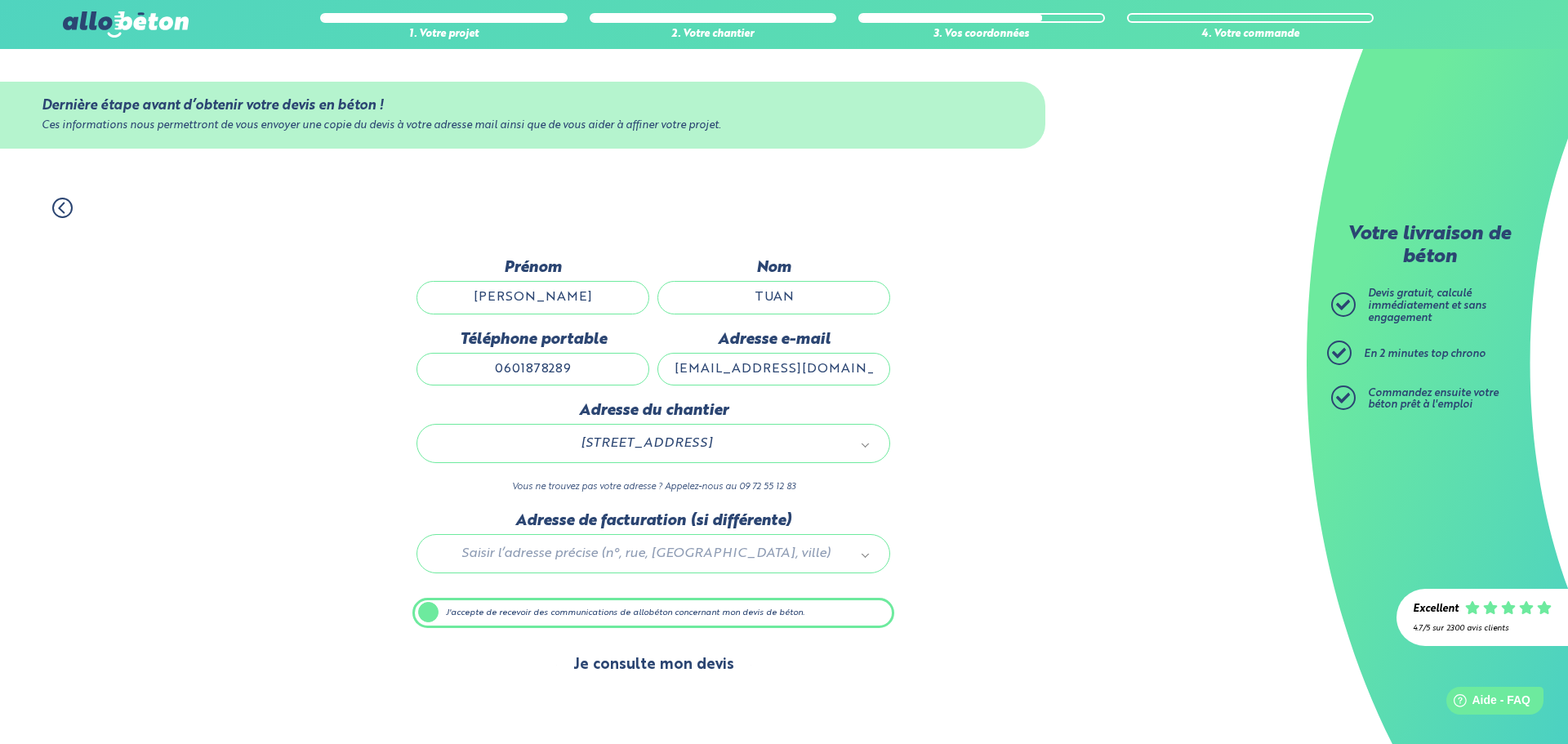
click at [693, 669] on button "Je consulte mon devis" at bounding box center [654, 664] width 194 height 41
